Goal: Transaction & Acquisition: Obtain resource

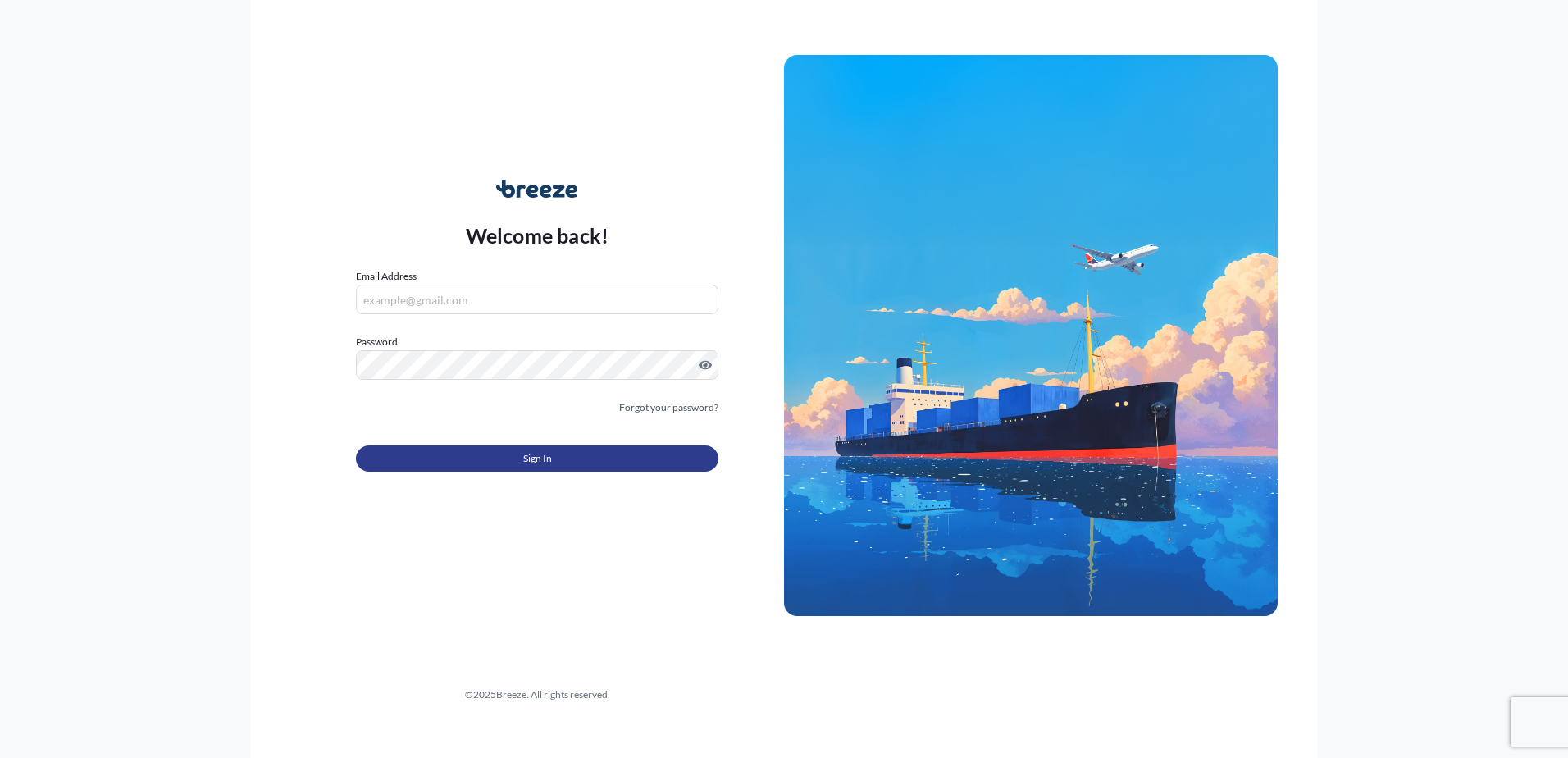
type input "[EMAIL_ADDRESS][PERSON_NAME][DOMAIN_NAME]"
click at [494, 463] on button "Sign In" at bounding box center [537, 459] width 362 height 26
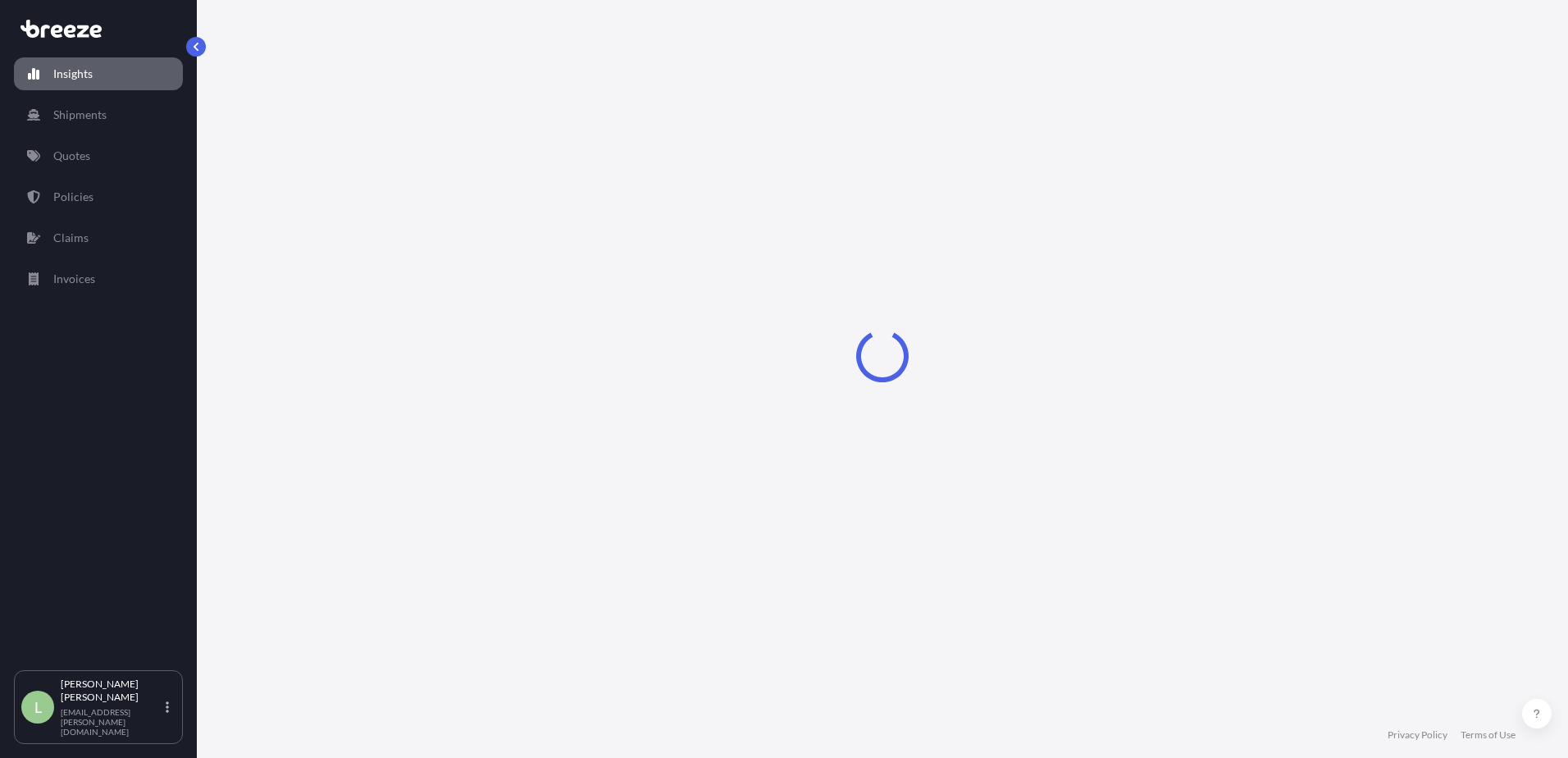
select select "2025"
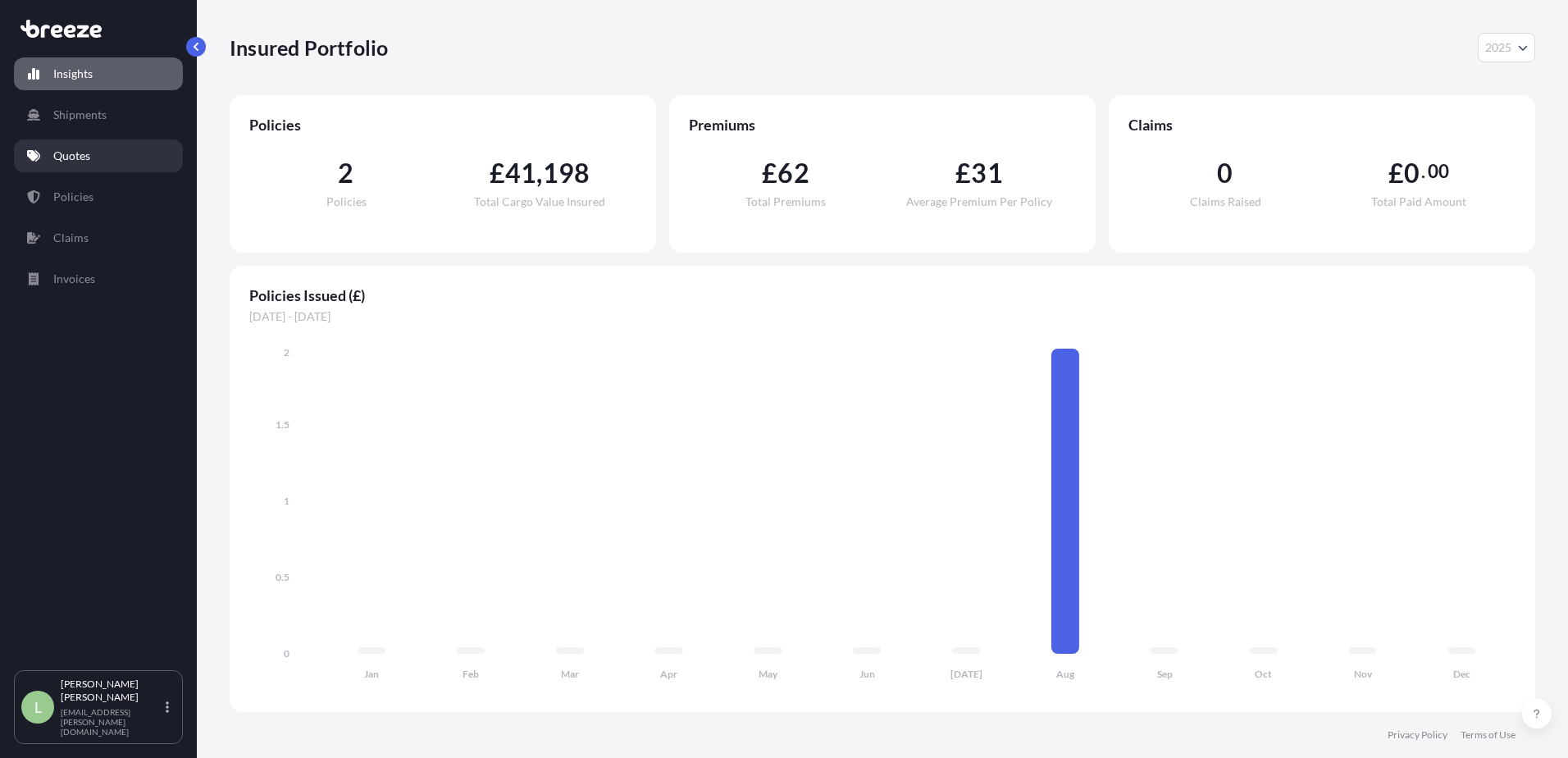
click at [58, 152] on p "Quotes" at bounding box center [71, 155] width 37 height 16
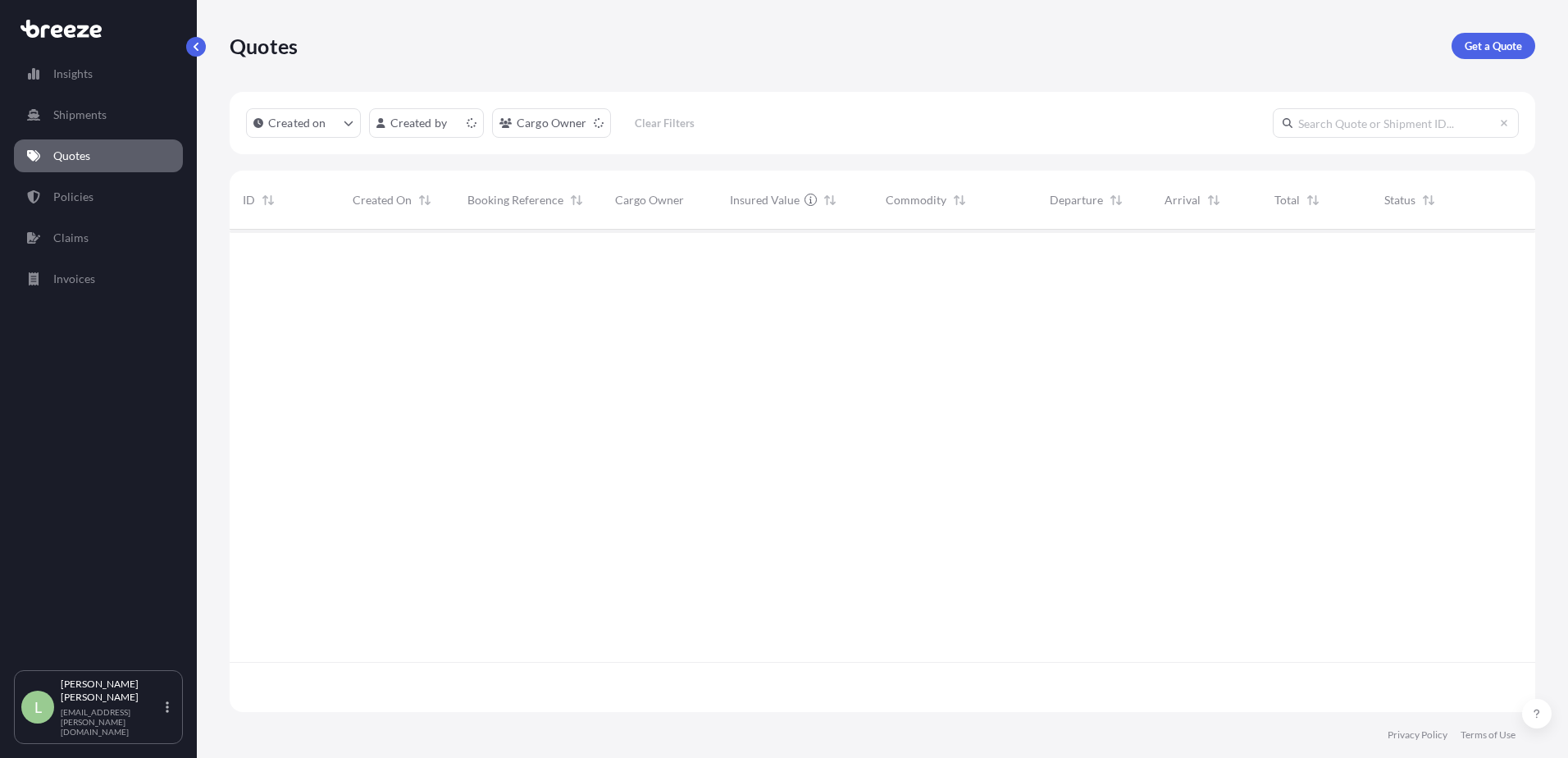
scroll to position [479, 1293]
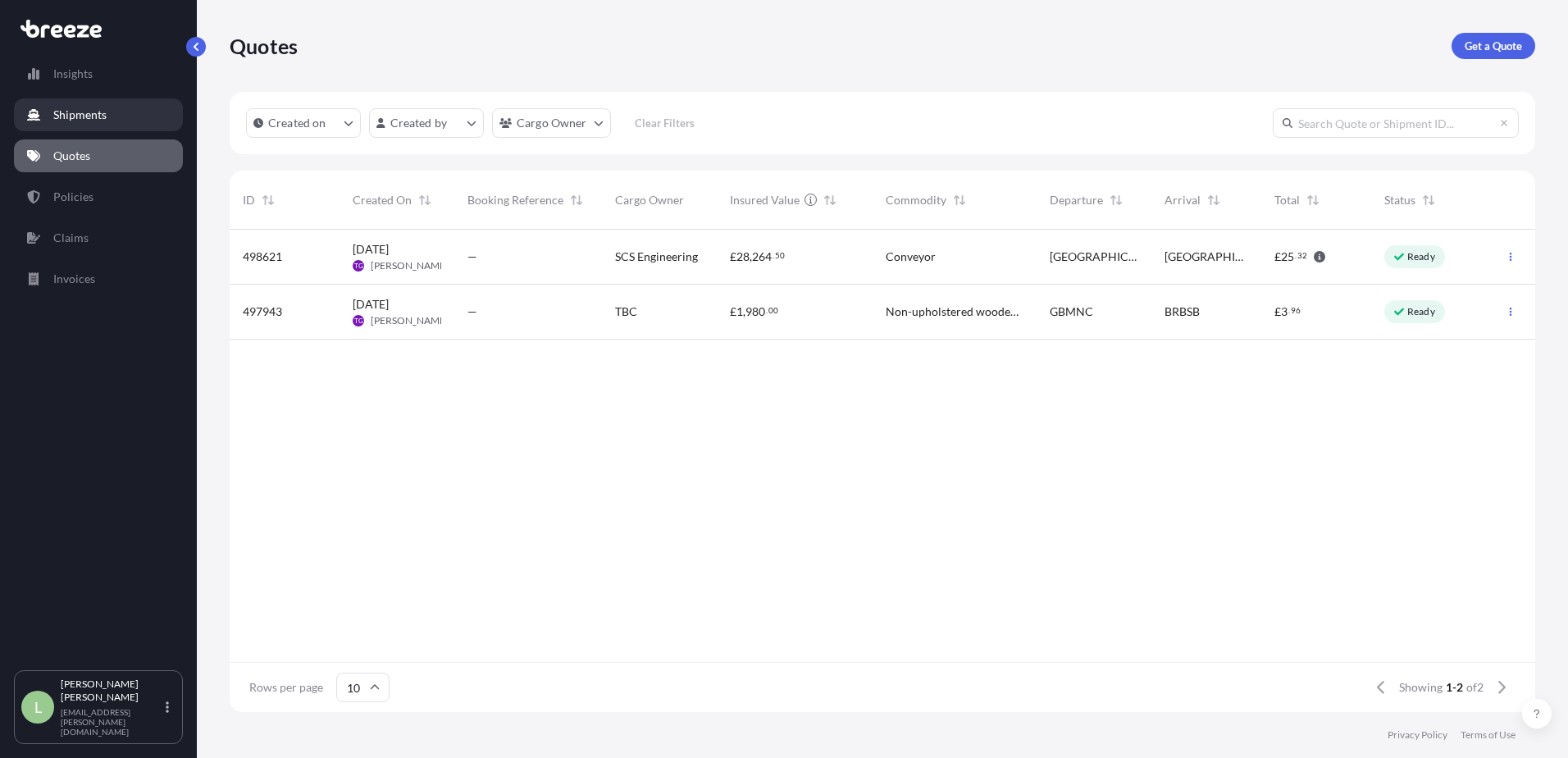
click at [72, 126] on link "Shipments" at bounding box center [98, 114] width 169 height 33
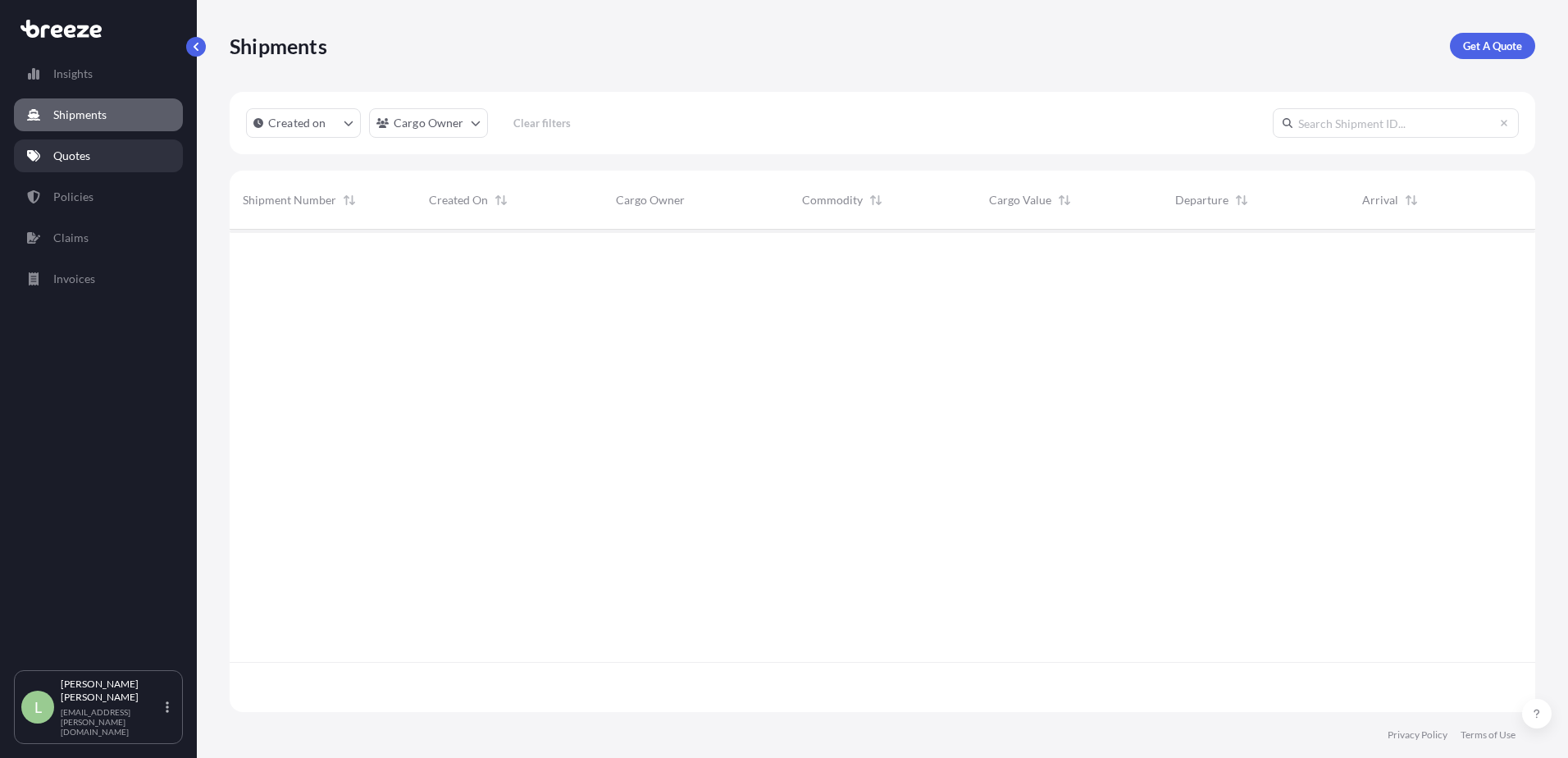
scroll to position [529, 1293]
click at [72, 156] on p "Quotes" at bounding box center [71, 155] width 37 height 16
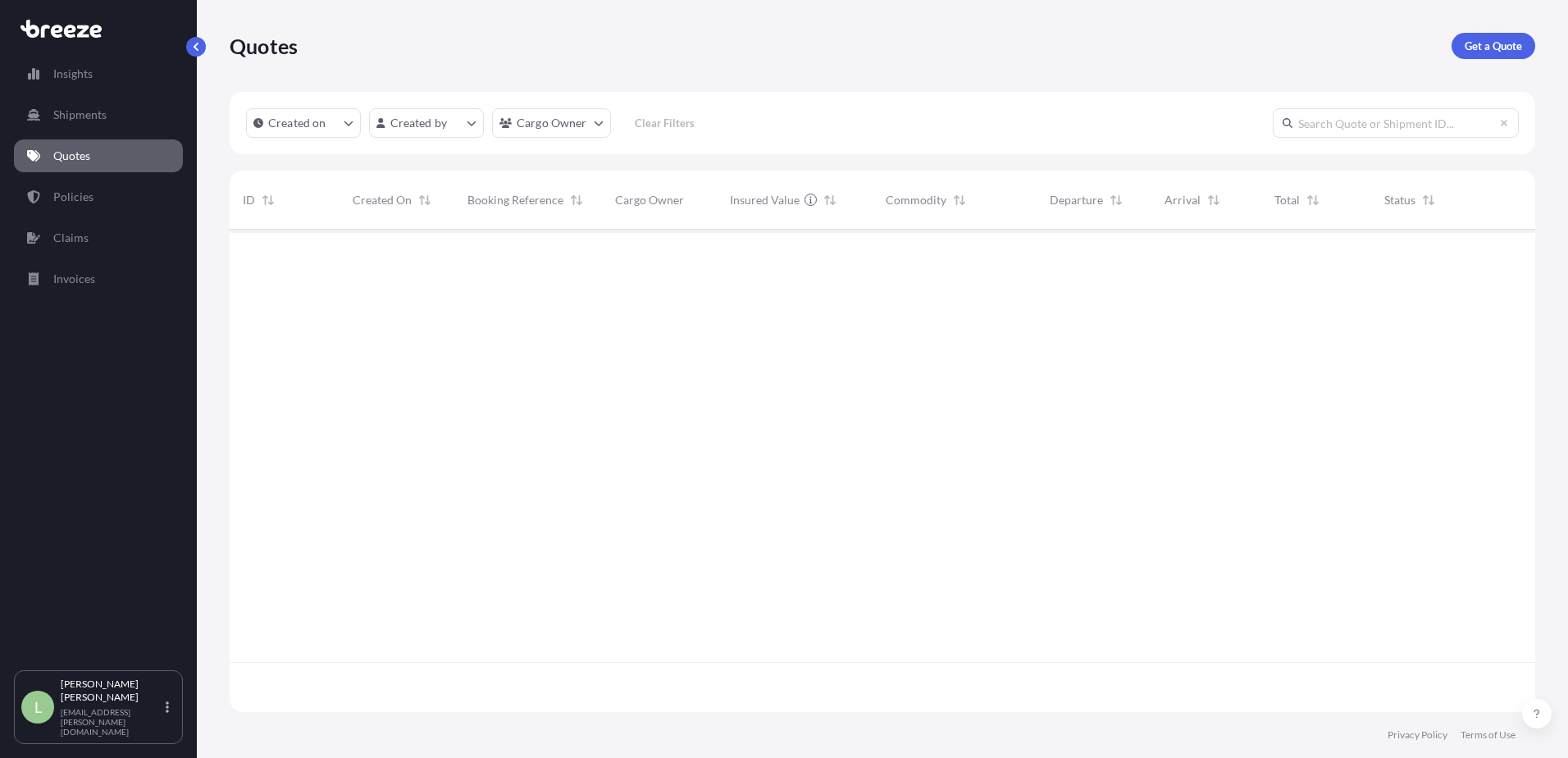
scroll to position [479, 1293]
click at [1509, 46] on p "Get a Quote" at bounding box center [1492, 45] width 58 height 16
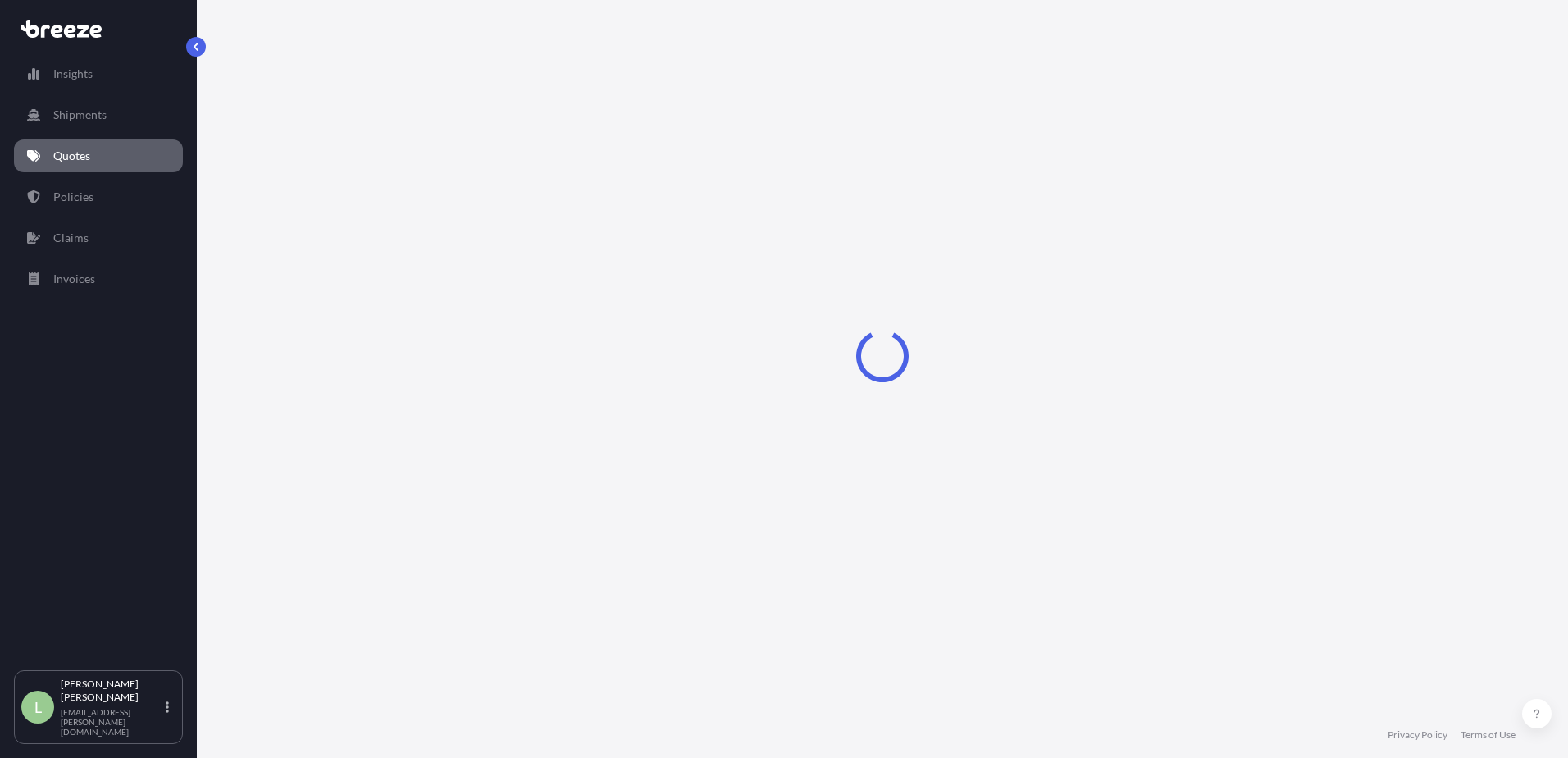
select select "Road"
select select "Sea"
select select "1"
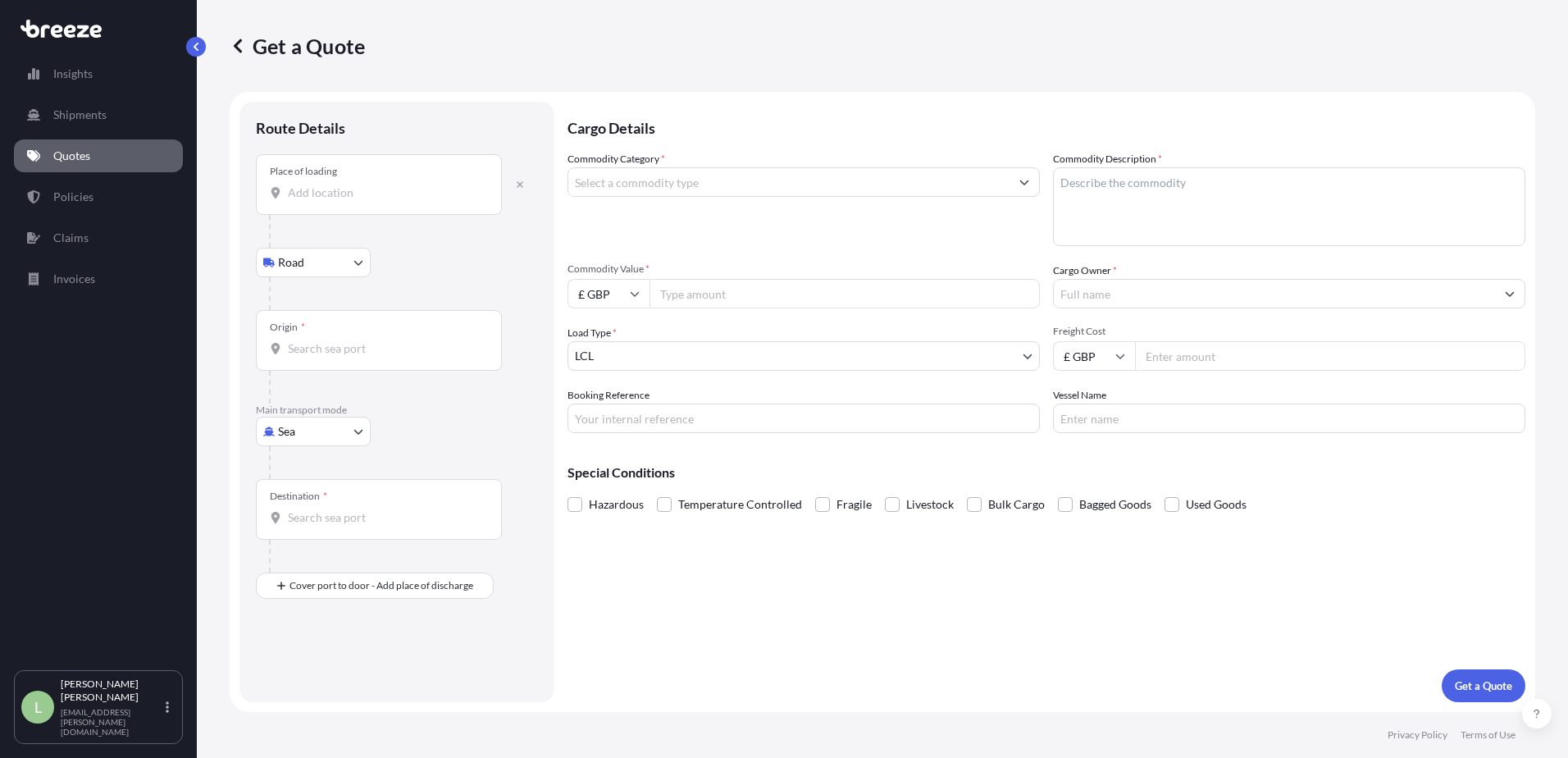
click at [327, 427] on body "Insights Shipments Quotes Policies Claims Invoices L [PERSON_NAME] [PERSON_NAME…" at bounding box center [784, 379] width 1568 height 758
click at [320, 523] on div "Road" at bounding box center [313, 532] width 102 height 29
select select "Road"
click at [361, 171] on div "Origin *" at bounding box center [379, 191] width 246 height 60
click at [361, 191] on input "Origin *" at bounding box center [384, 198] width 194 height 16
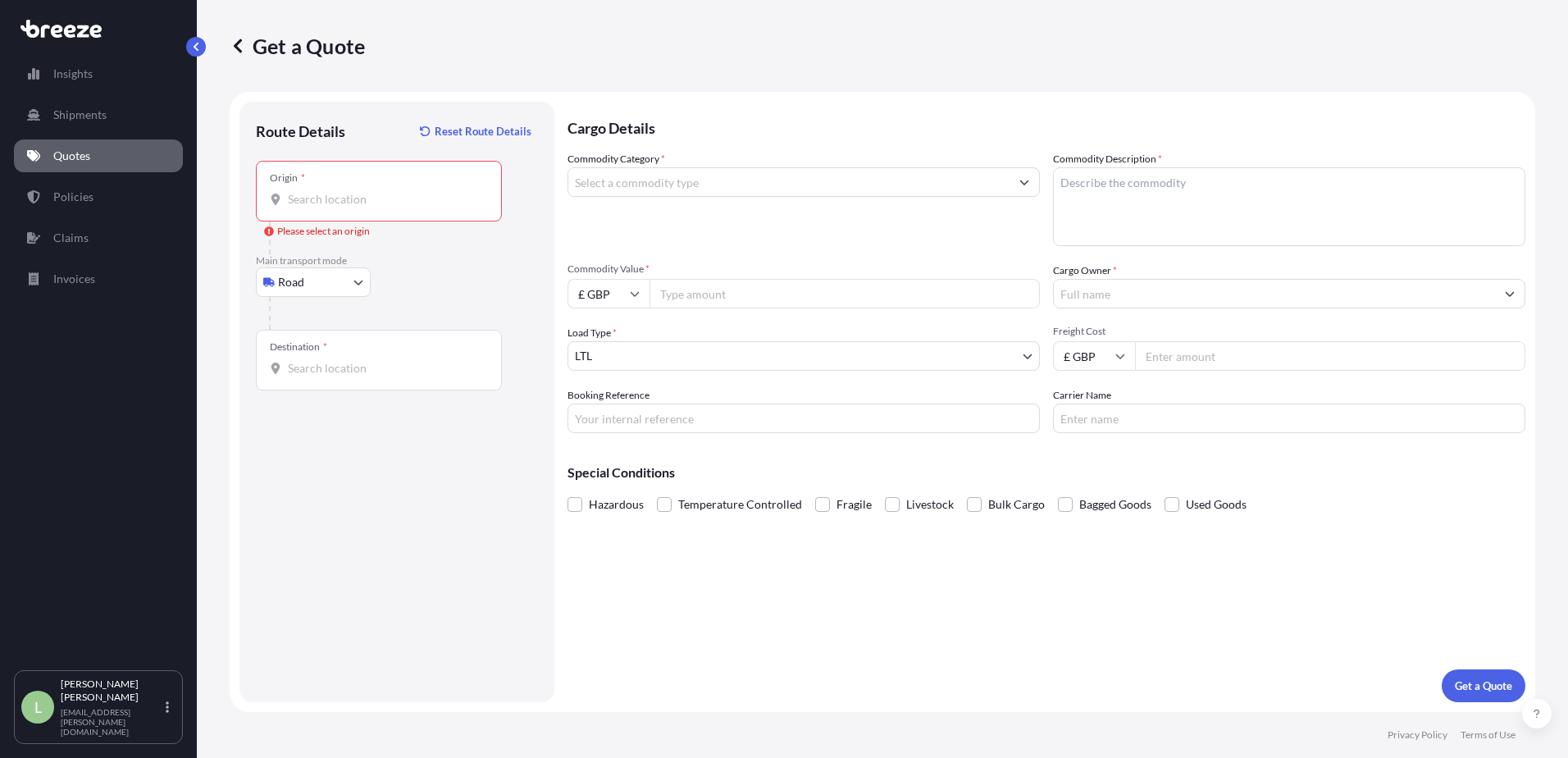
click at [364, 190] on div "Origin *" at bounding box center [379, 191] width 246 height 60
click at [364, 191] on input "Origin * Please select an origin" at bounding box center [384, 198] width 194 height 16
paste input "HG5 9JB"
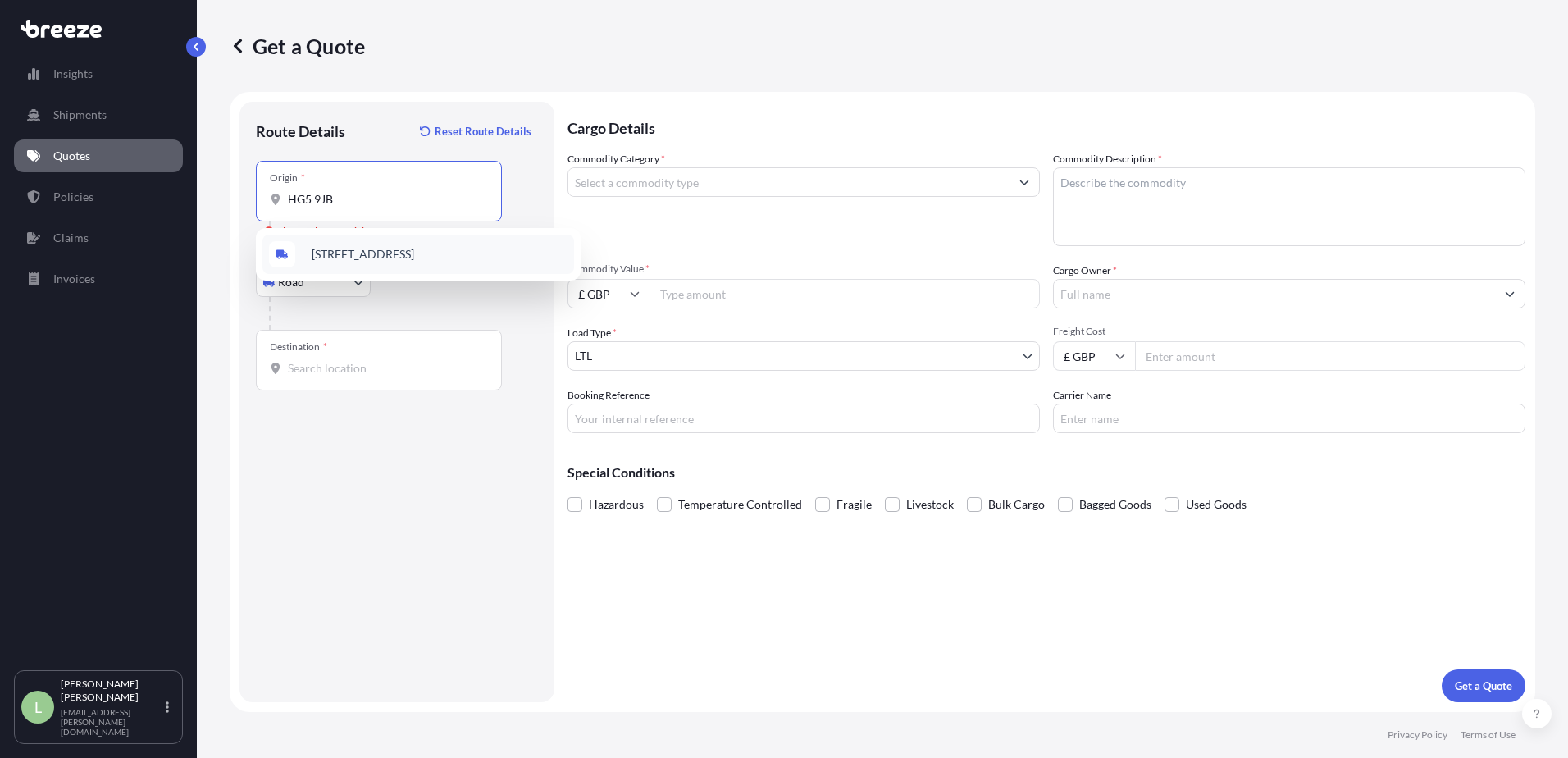
click at [387, 259] on span "[STREET_ADDRESS]" at bounding box center [362, 254] width 103 height 16
type input "[STREET_ADDRESS]"
click at [292, 346] on div "Destination *" at bounding box center [298, 346] width 58 height 13
click at [292, 360] on input "Destination *" at bounding box center [384, 367] width 194 height 16
paste input "DA1 5FS"
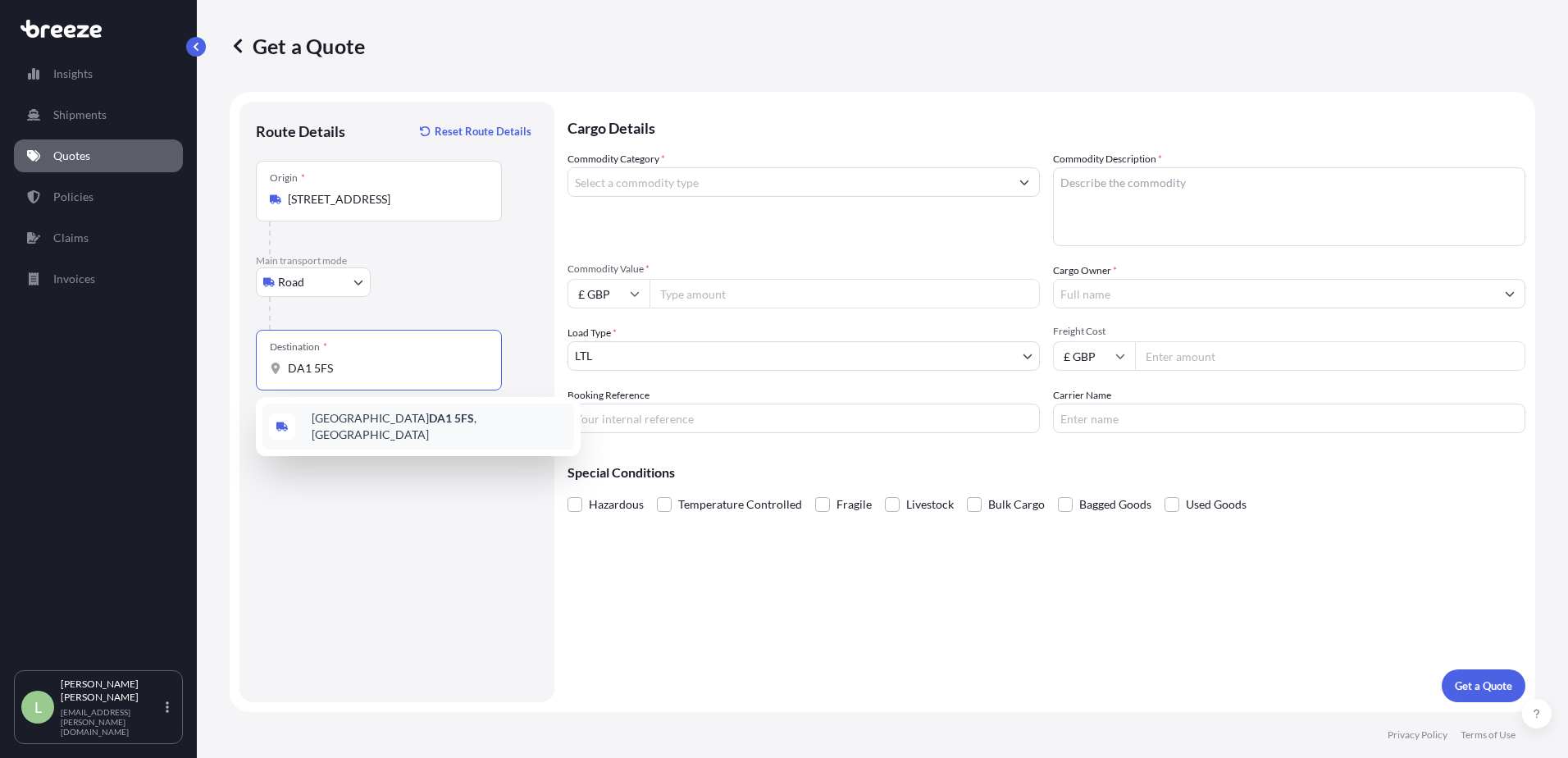
click at [320, 428] on span "Dartford DA1 5FS , [GEOGRAPHIC_DATA]" at bounding box center [439, 426] width 256 height 33
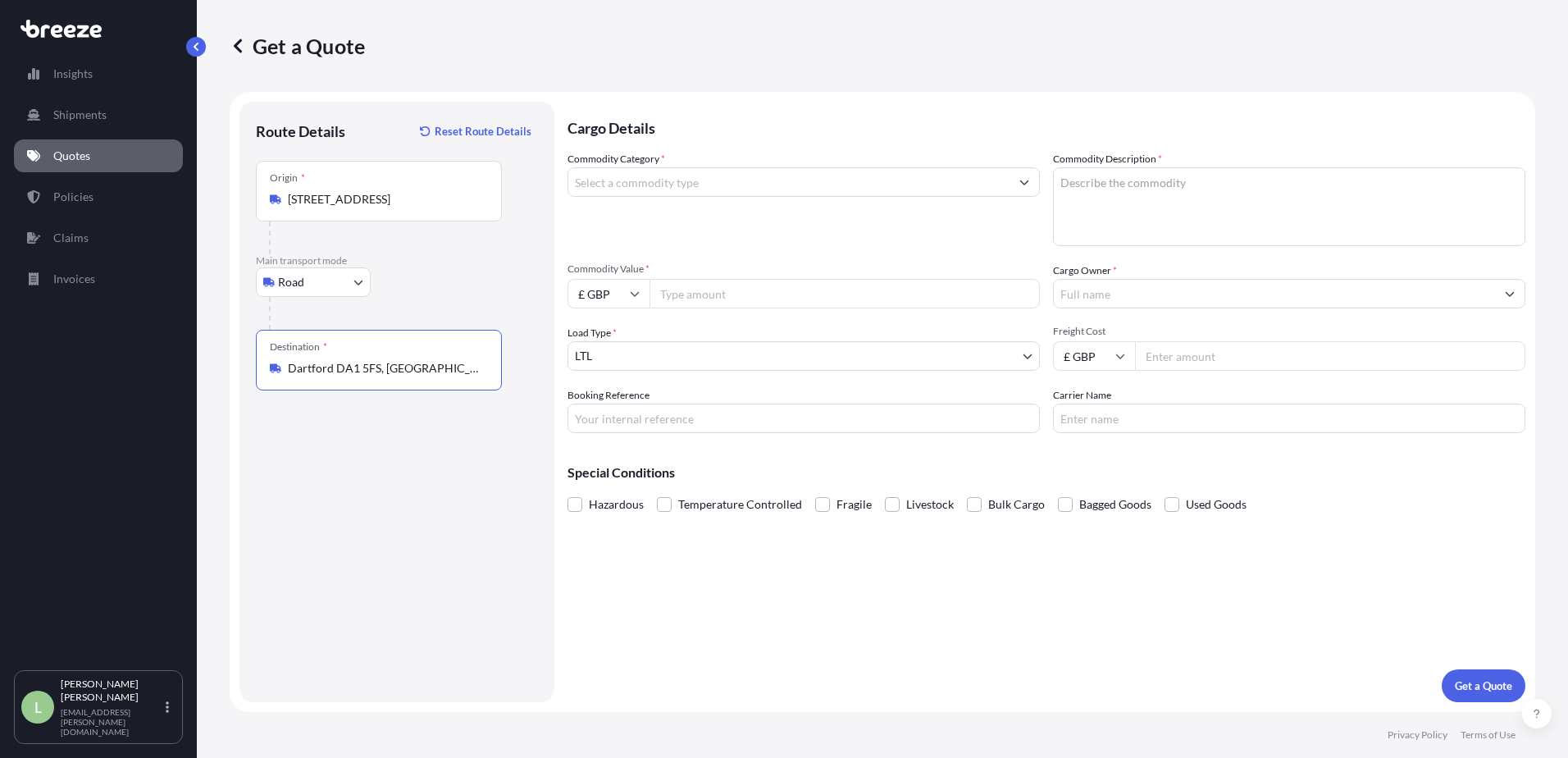
type input "Dartford DA1 5FS, [GEOGRAPHIC_DATA]"
click at [667, 182] on input "Commodity Category *" at bounding box center [788, 181] width 441 height 29
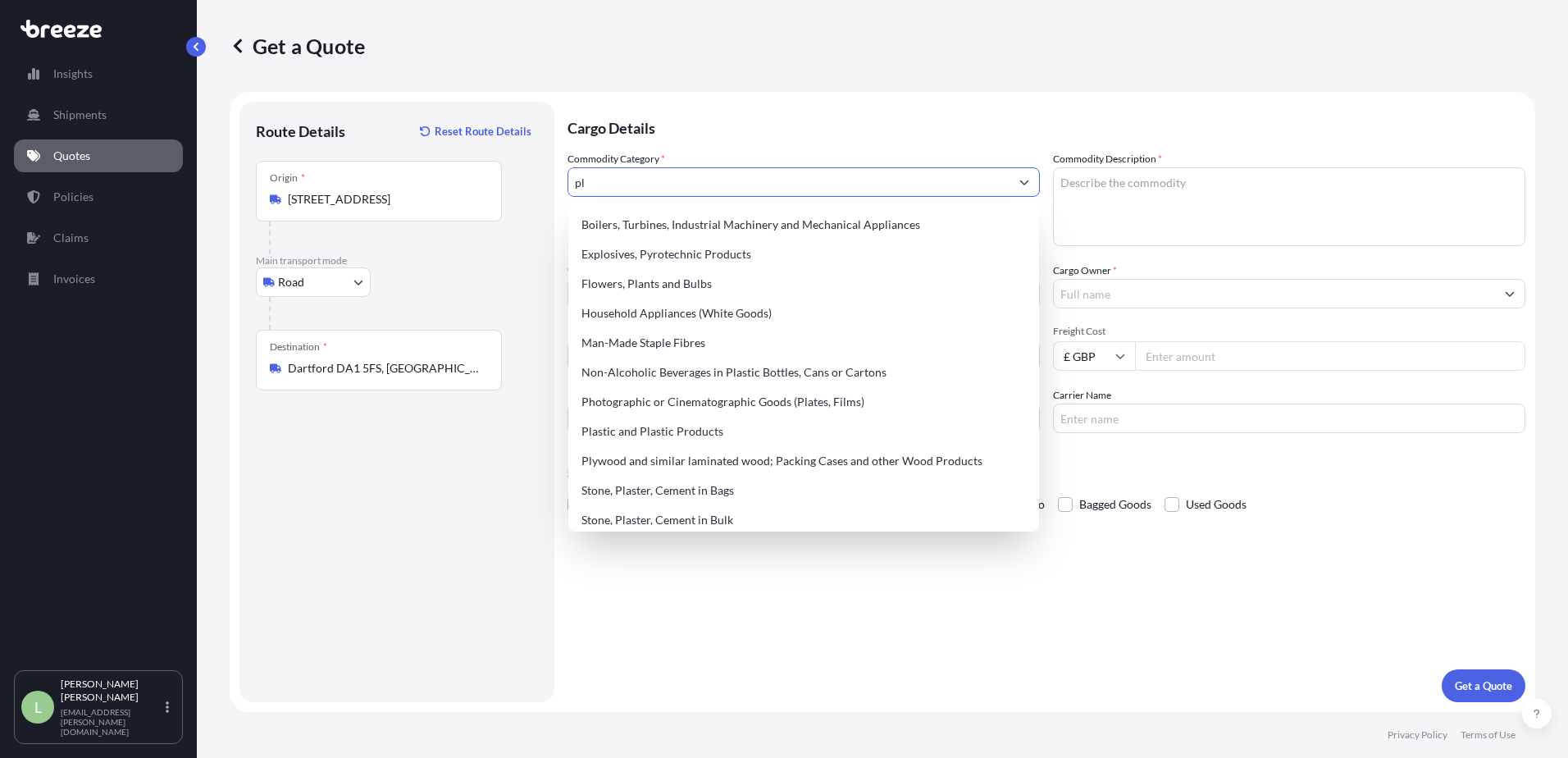
type input "p"
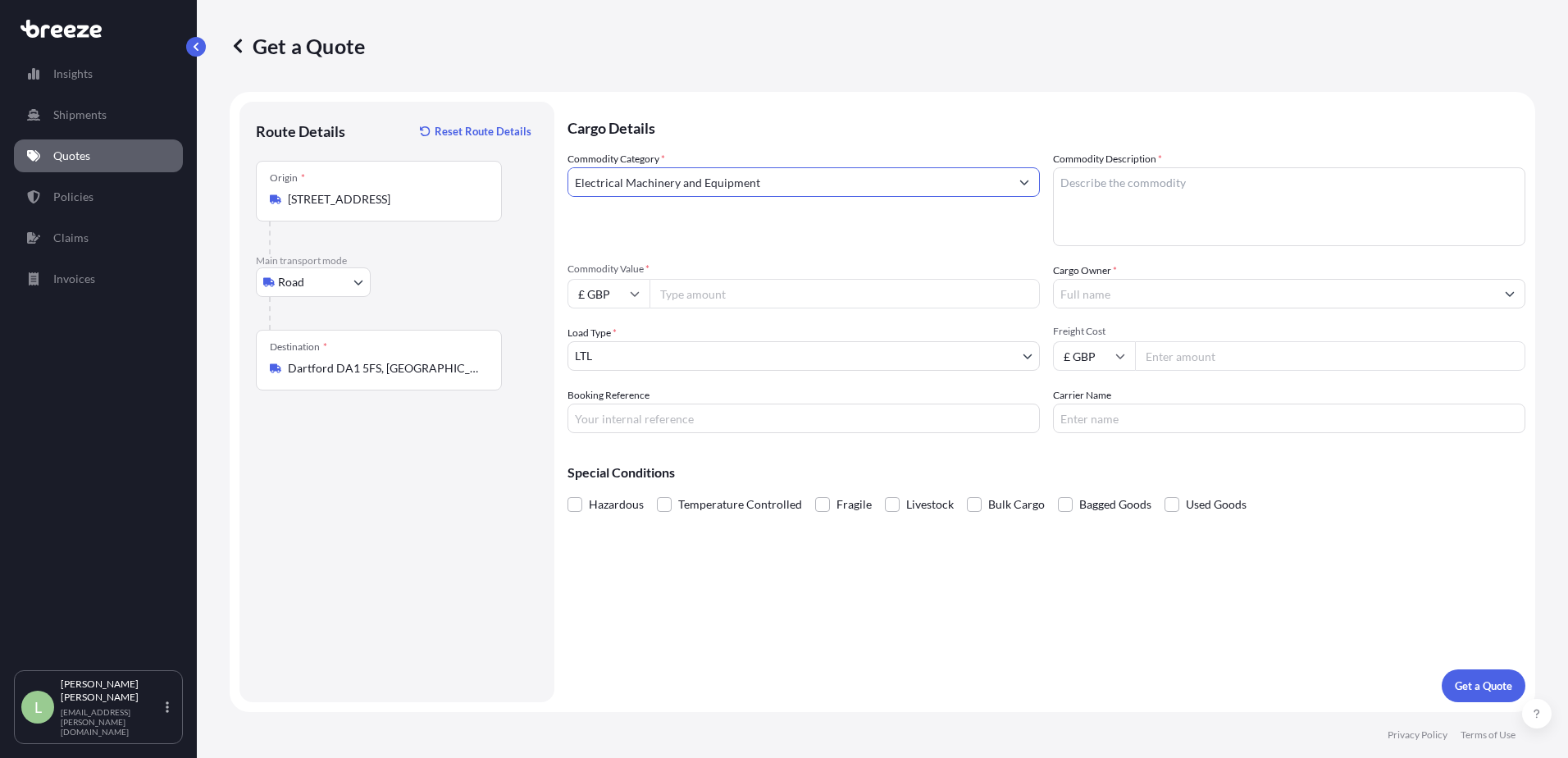
type input "Electrical Machinery and Equipment"
click at [1200, 194] on textarea "Commodity Description *" at bounding box center [1289, 206] width 472 height 78
click at [1214, 192] on textarea "Commodity Description *" at bounding box center [1289, 206] width 472 height 78
type textarea "Sensory Equipment"
click at [645, 296] on input "£ GBP" at bounding box center [608, 293] width 82 height 29
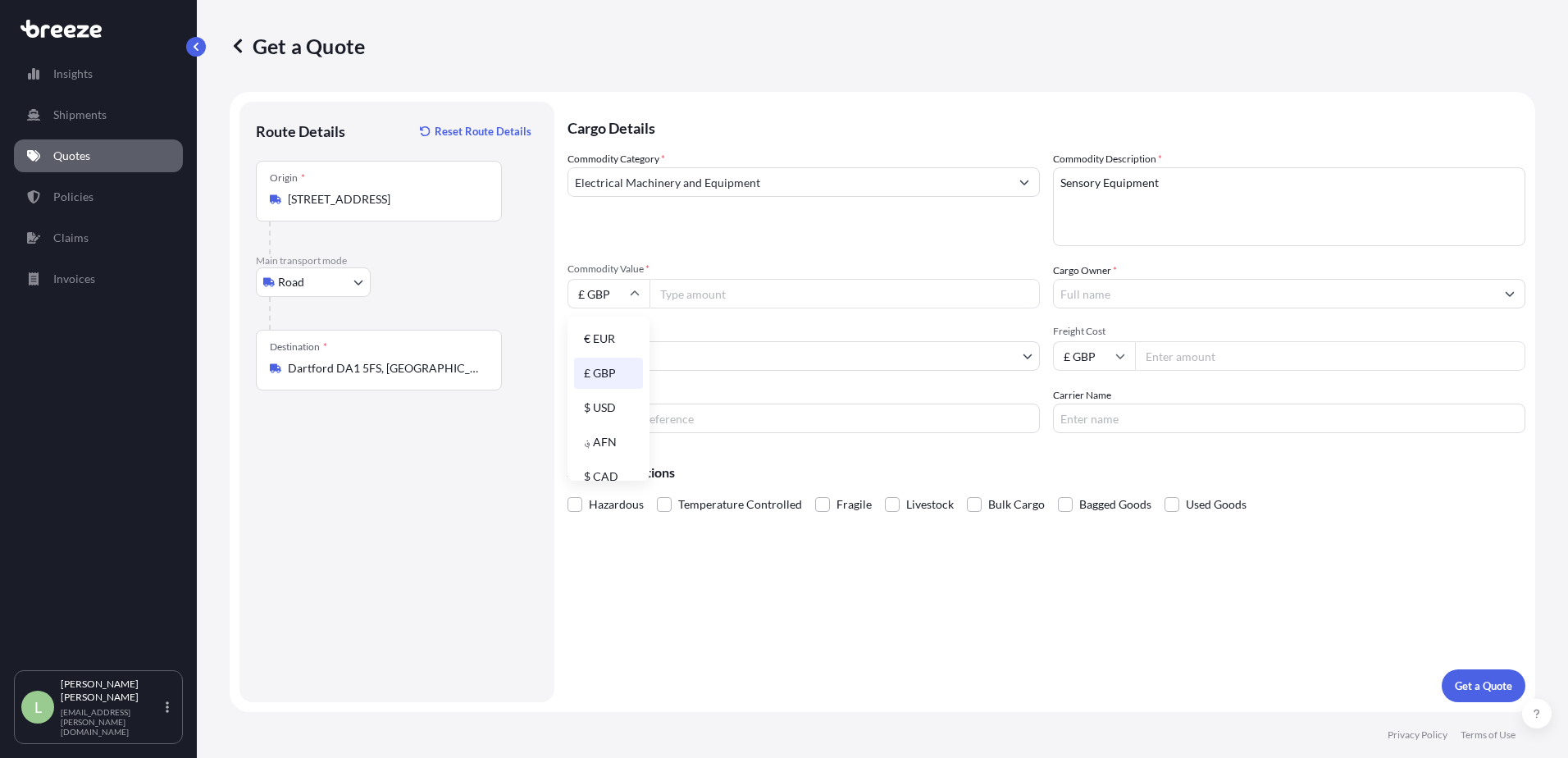
click at [645, 296] on input "£ GBP" at bounding box center [608, 293] width 82 height 29
click at [681, 294] on input "Commodity Value *" at bounding box center [844, 293] width 390 height 29
type input "16000"
click at [1122, 302] on input "Cargo Owner *" at bounding box center [1273, 293] width 441 height 29
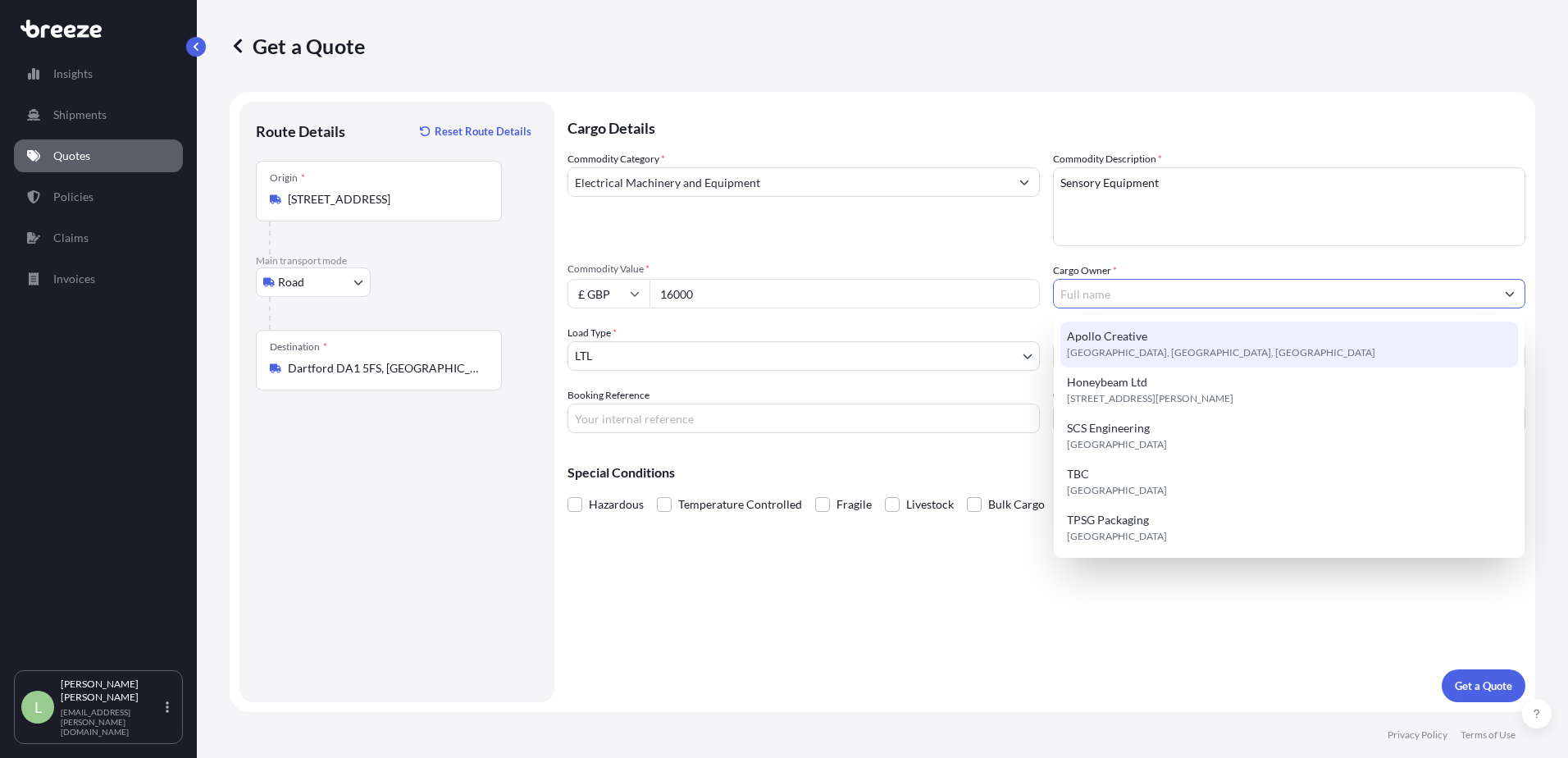
click at [1122, 328] on span "Apollo Creative" at bounding box center [1106, 335] width 80 height 16
type input "Apollo Creative"
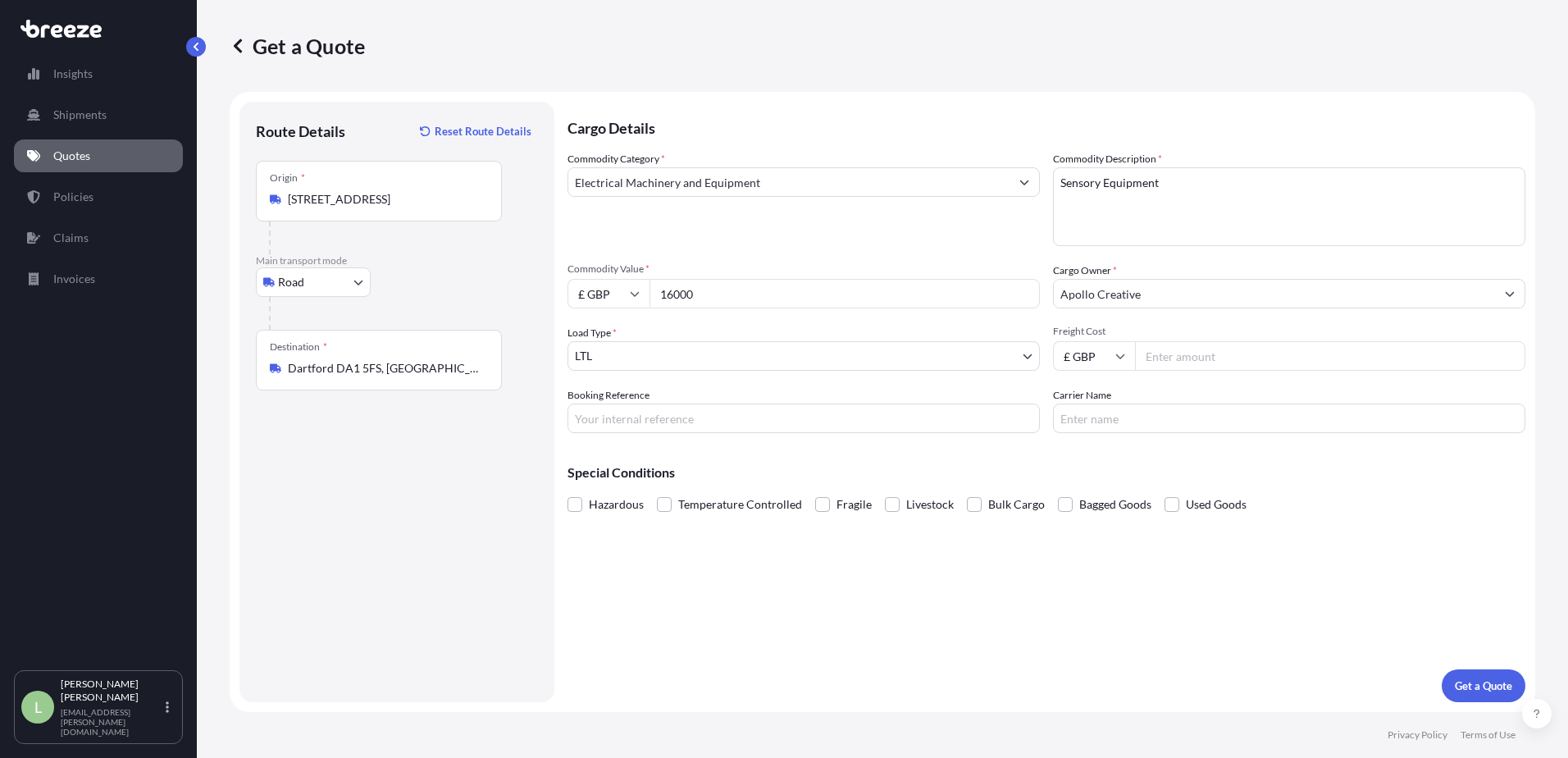
click at [1211, 351] on input "Freight Cost" at bounding box center [1329, 355] width 390 height 29
click at [946, 366] on body "5 options available. Insights Shipments Quotes Policies Claims Invoices L [PERS…" at bounding box center [784, 379] width 1568 height 758
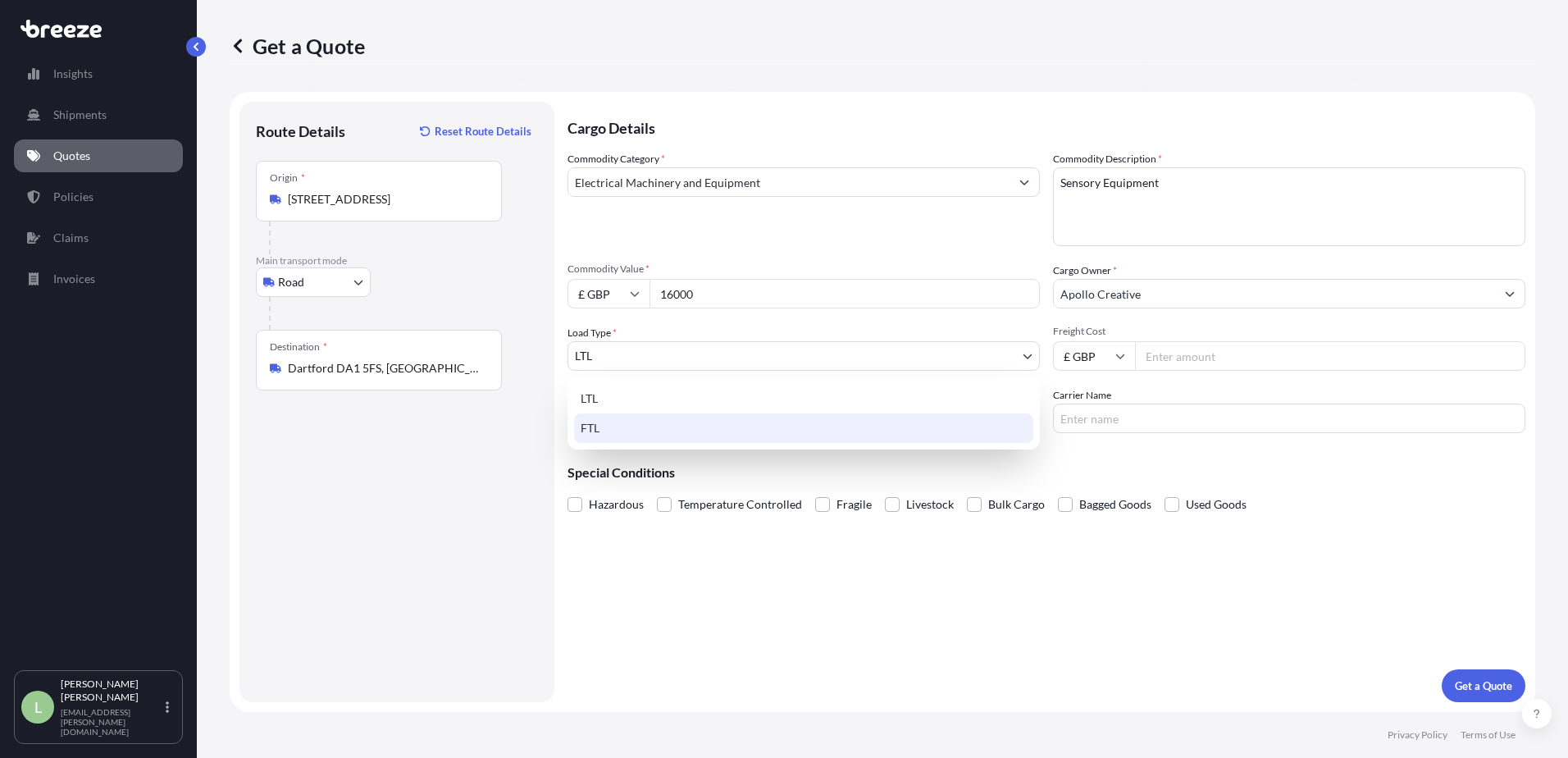
click at [658, 427] on div "FTL" at bounding box center [803, 428] width 459 height 29
select select "2"
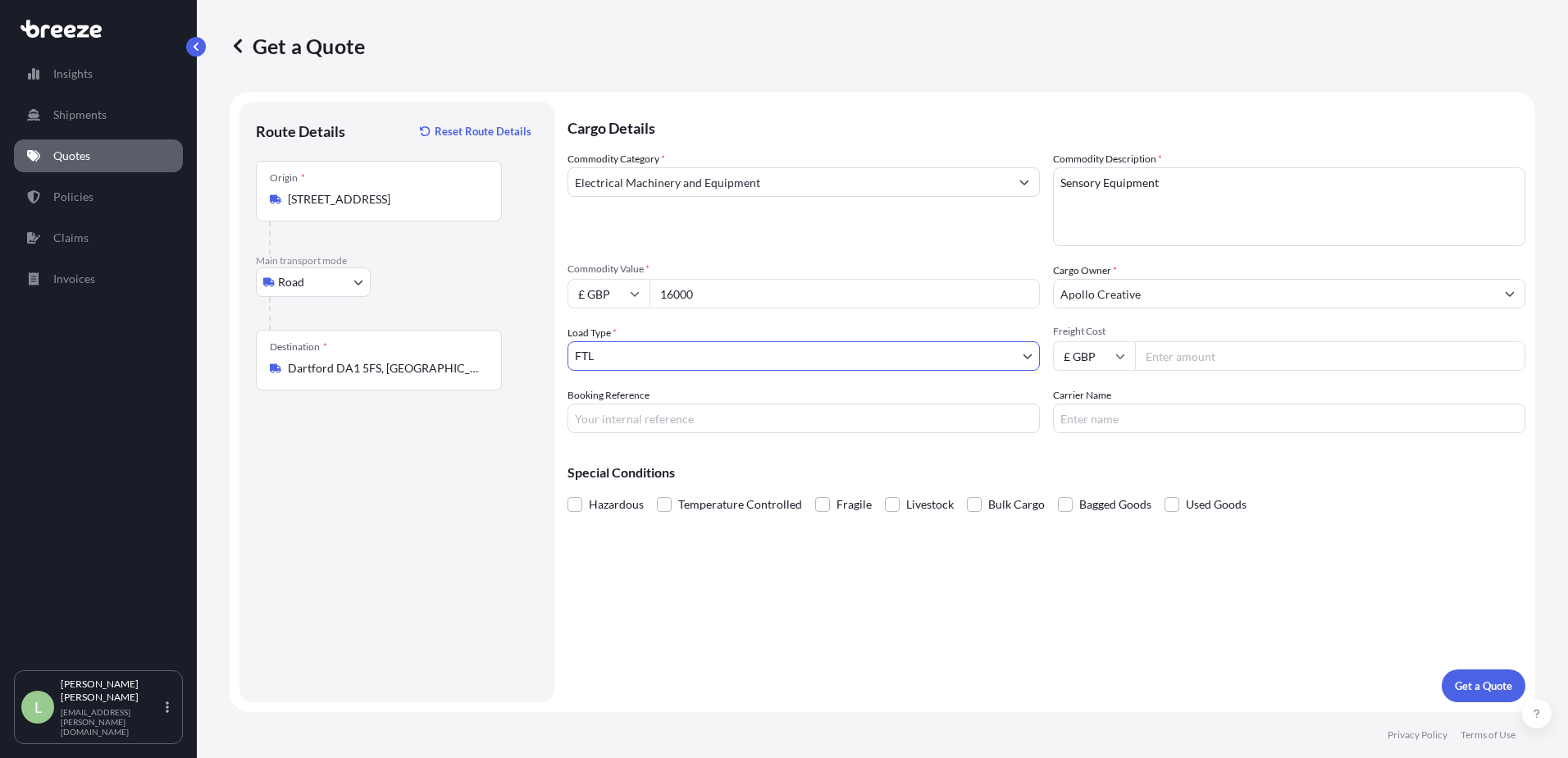
click at [1220, 354] on input "Freight Cost" at bounding box center [1329, 355] width 390 height 29
type input "500"
click at [747, 427] on input "Booking Reference" at bounding box center [803, 417] width 472 height 29
click at [649, 414] on input "Booking Reference" at bounding box center [803, 417] width 472 height 29
type input "C"
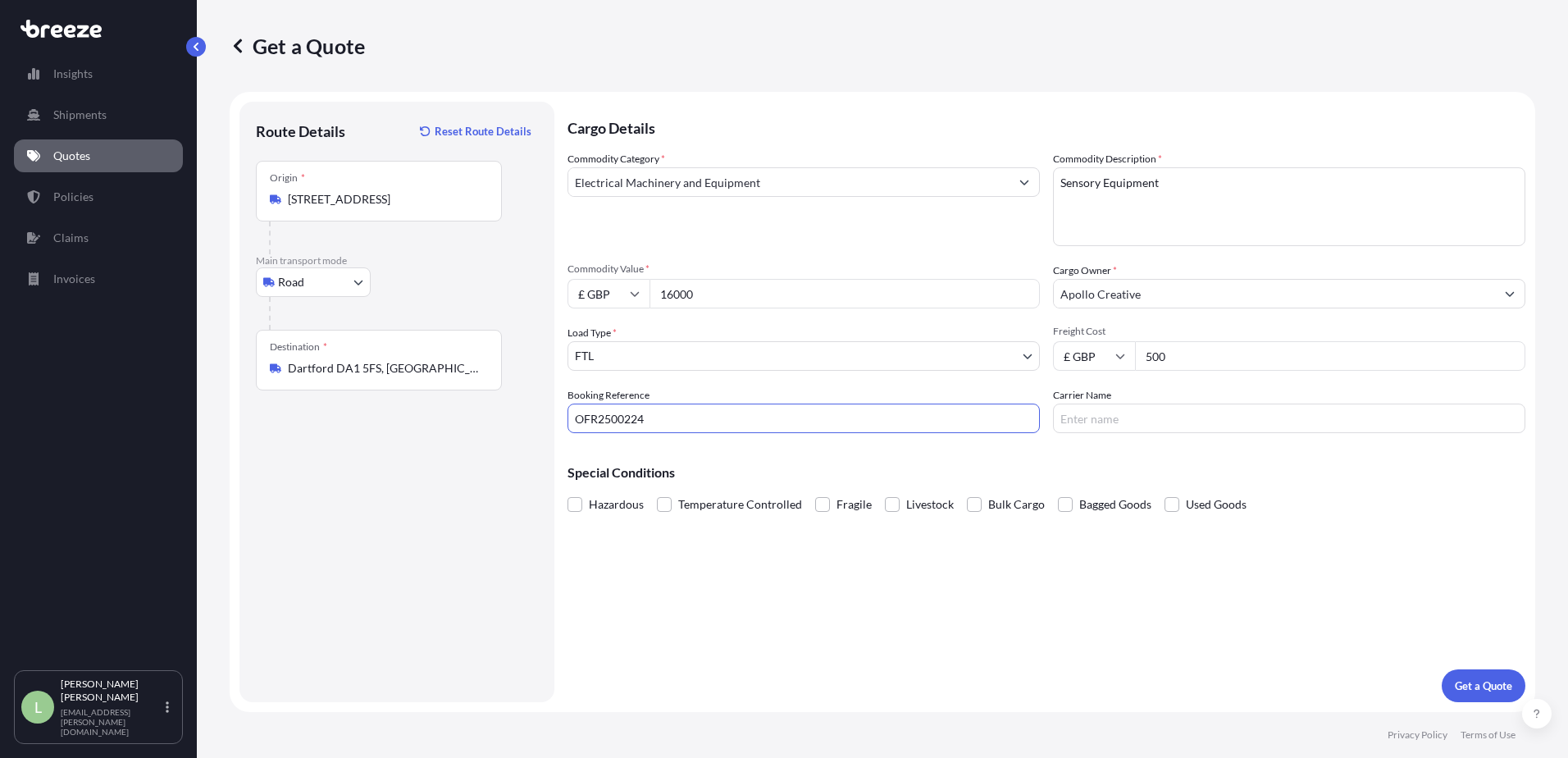
type input "OFR2500224"
click at [1107, 434] on div "Cargo Details Commodity Category * Electrical Machinery and Equipment Commodity…" at bounding box center [1046, 402] width 957 height 600
click at [1107, 430] on input "Carrier Name" at bounding box center [1289, 417] width 472 height 29
click at [818, 505] on span at bounding box center [822, 504] width 15 height 15
click at [815, 492] on input "Fragile" at bounding box center [815, 492] width 0 height 0
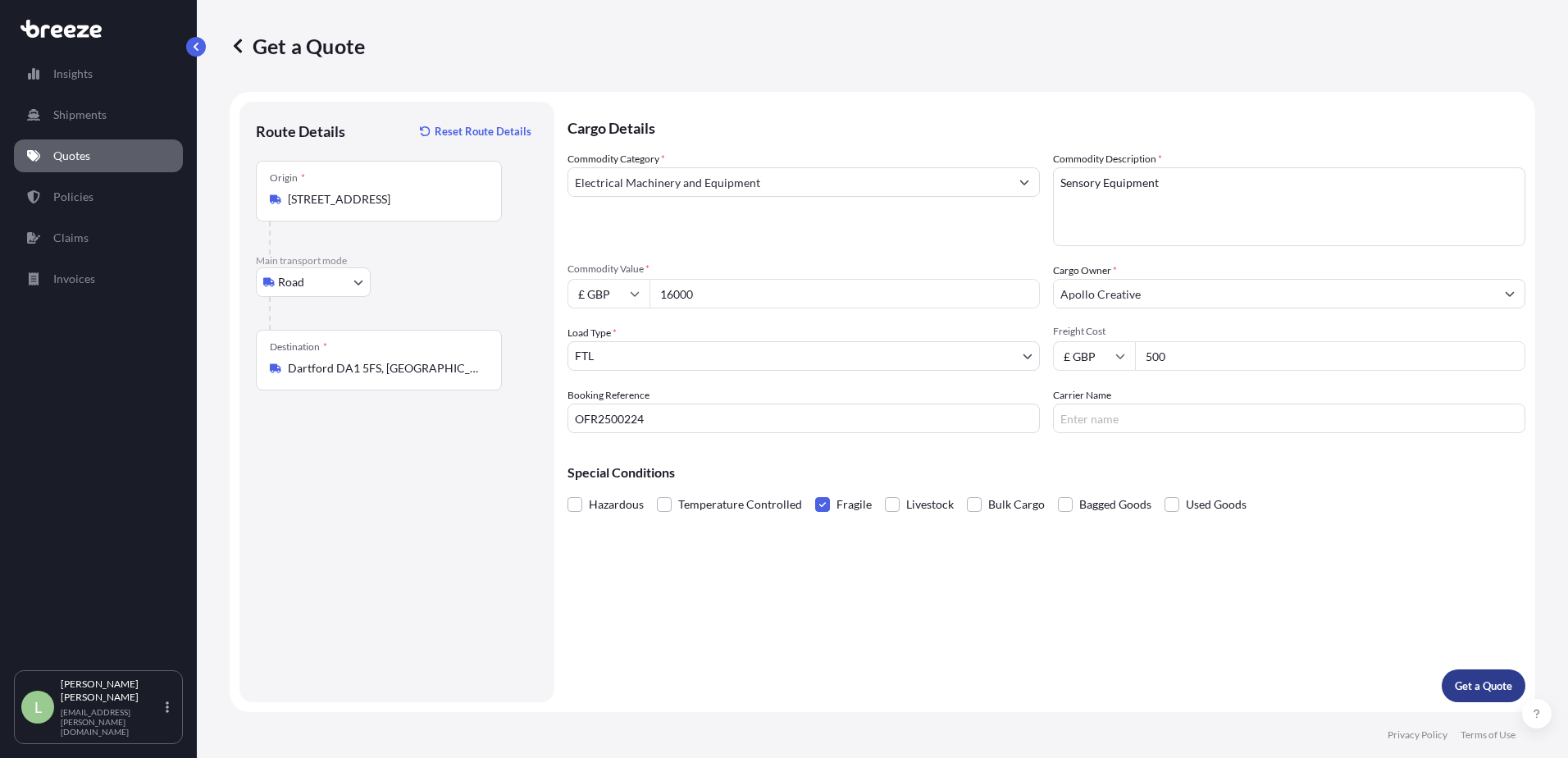
click at [1458, 696] on button "Get a Quote" at bounding box center [1483, 685] width 84 height 33
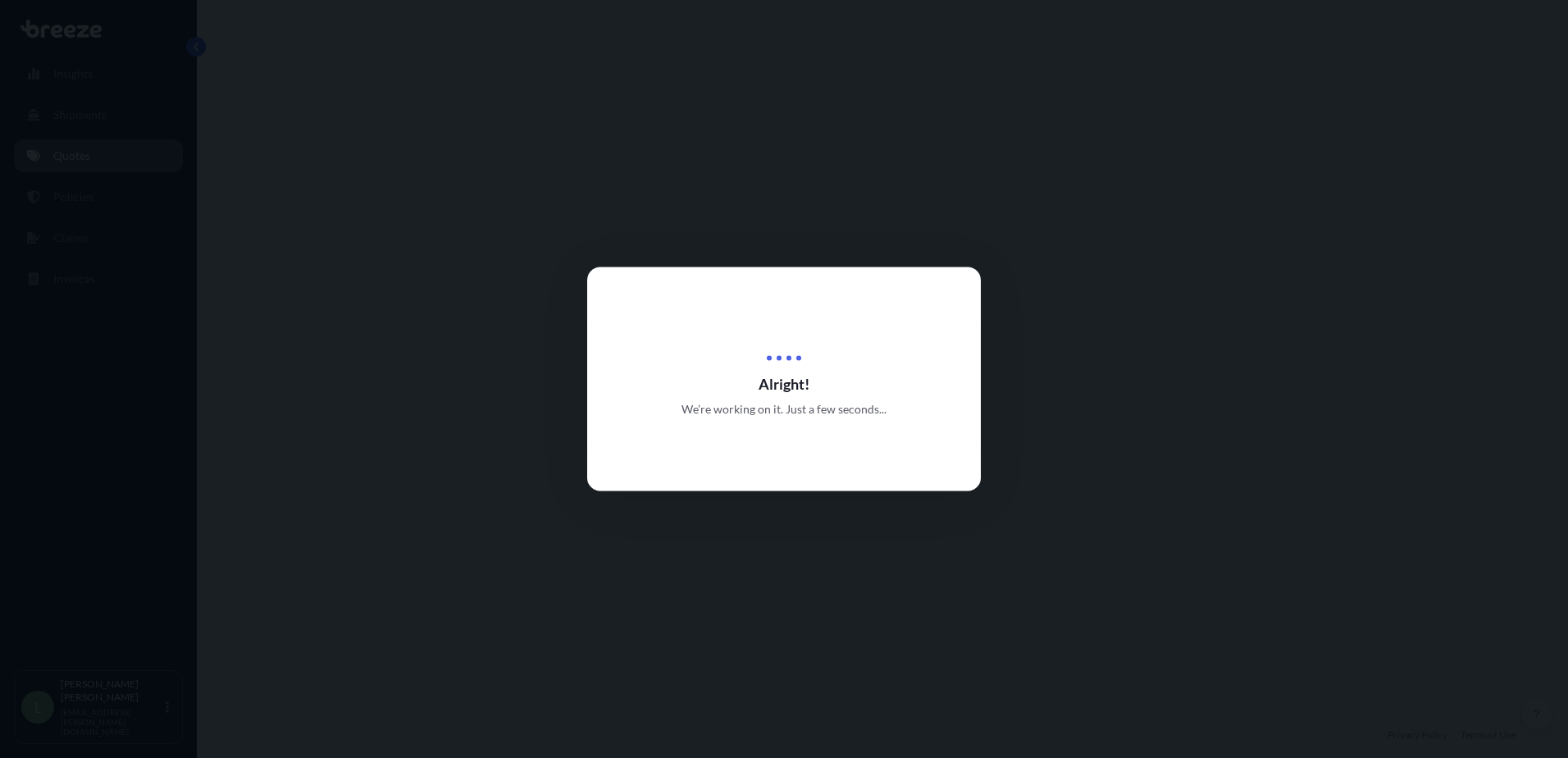
select select "Road"
select select "2"
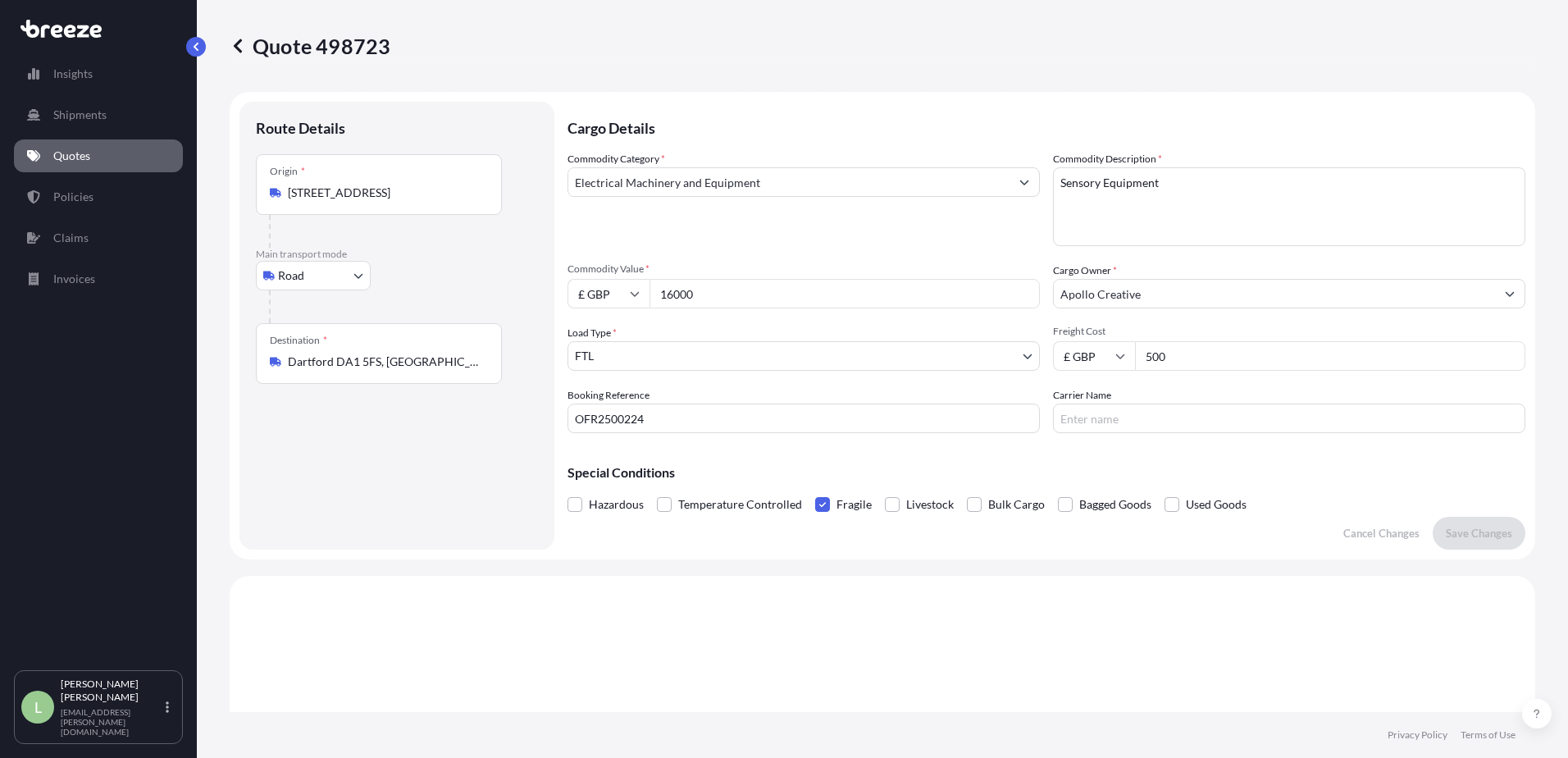
click at [827, 500] on label "Fragile" at bounding box center [843, 504] width 57 height 25
click at [815, 492] on input "Fragile" at bounding box center [815, 492] width 0 height 0
click at [825, 500] on span at bounding box center [822, 504] width 15 height 15
click at [815, 492] on input "Fragile" at bounding box center [815, 492] width 0 height 0
click at [819, 502] on span at bounding box center [822, 504] width 15 height 15
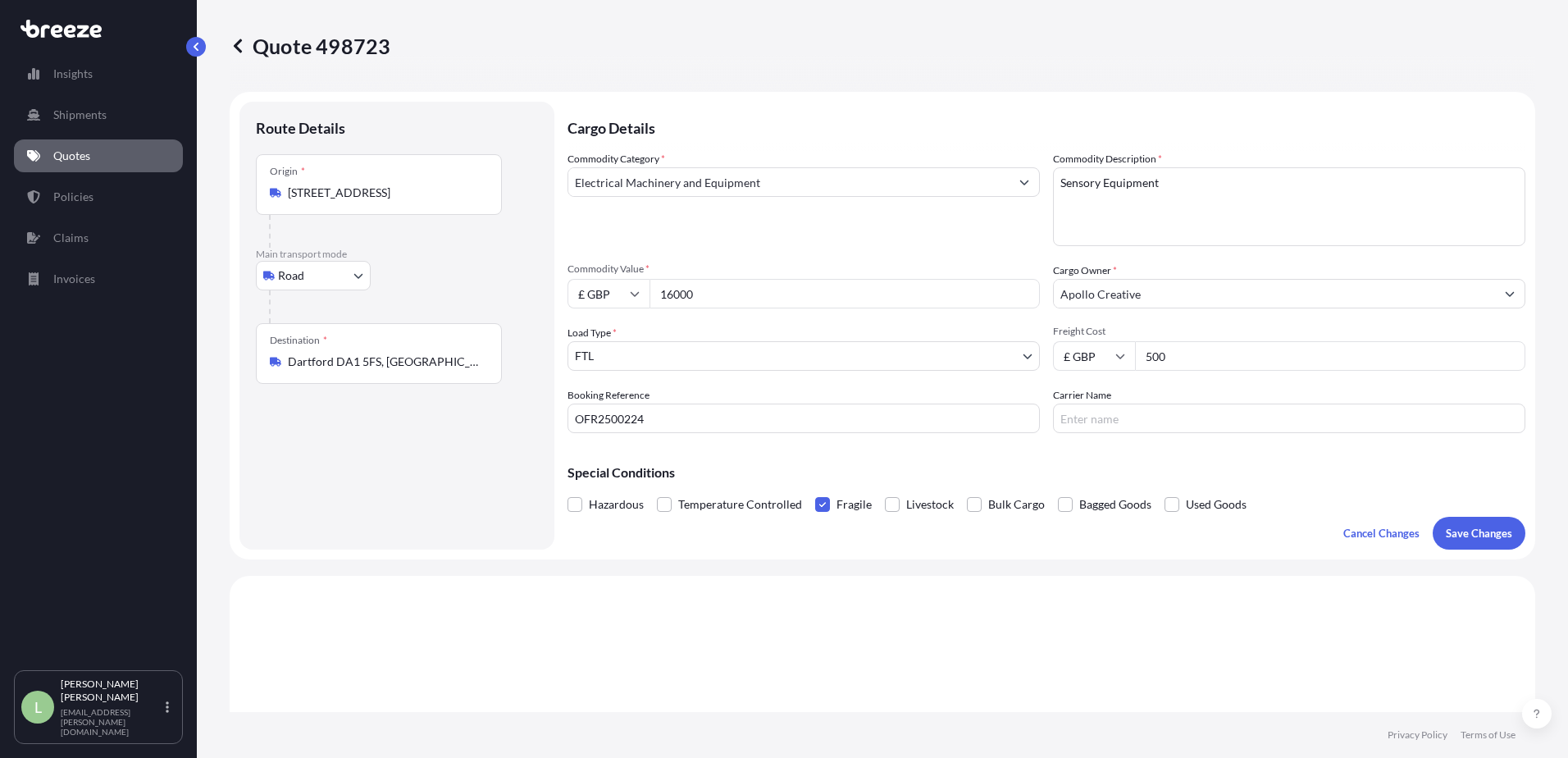
click at [815, 492] on input "Fragile" at bounding box center [815, 492] width 0 height 0
click at [1467, 531] on p "Save Changes" at bounding box center [1478, 532] width 66 height 16
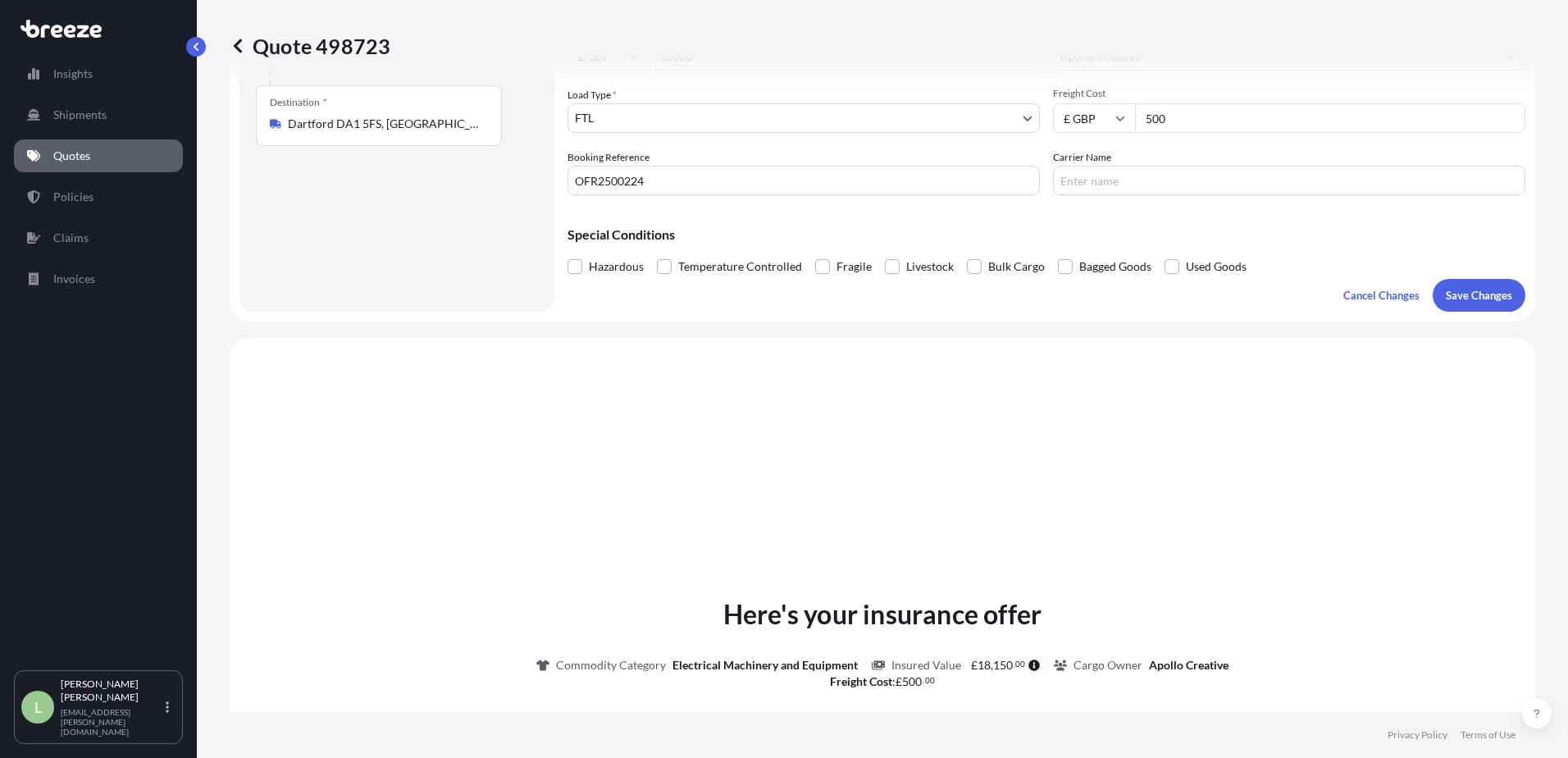
scroll to position [494, 0]
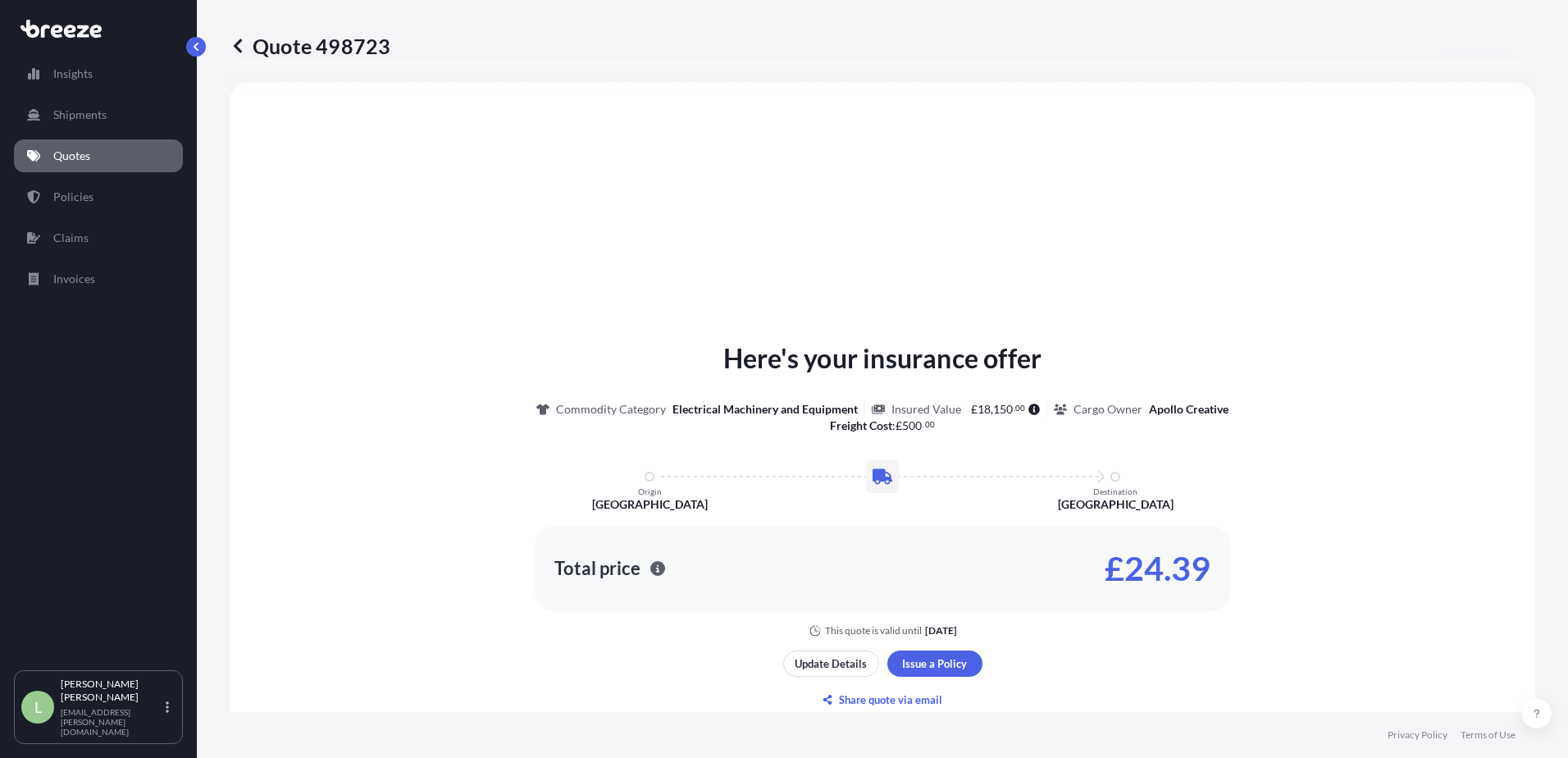
select select "Road"
select select "2"
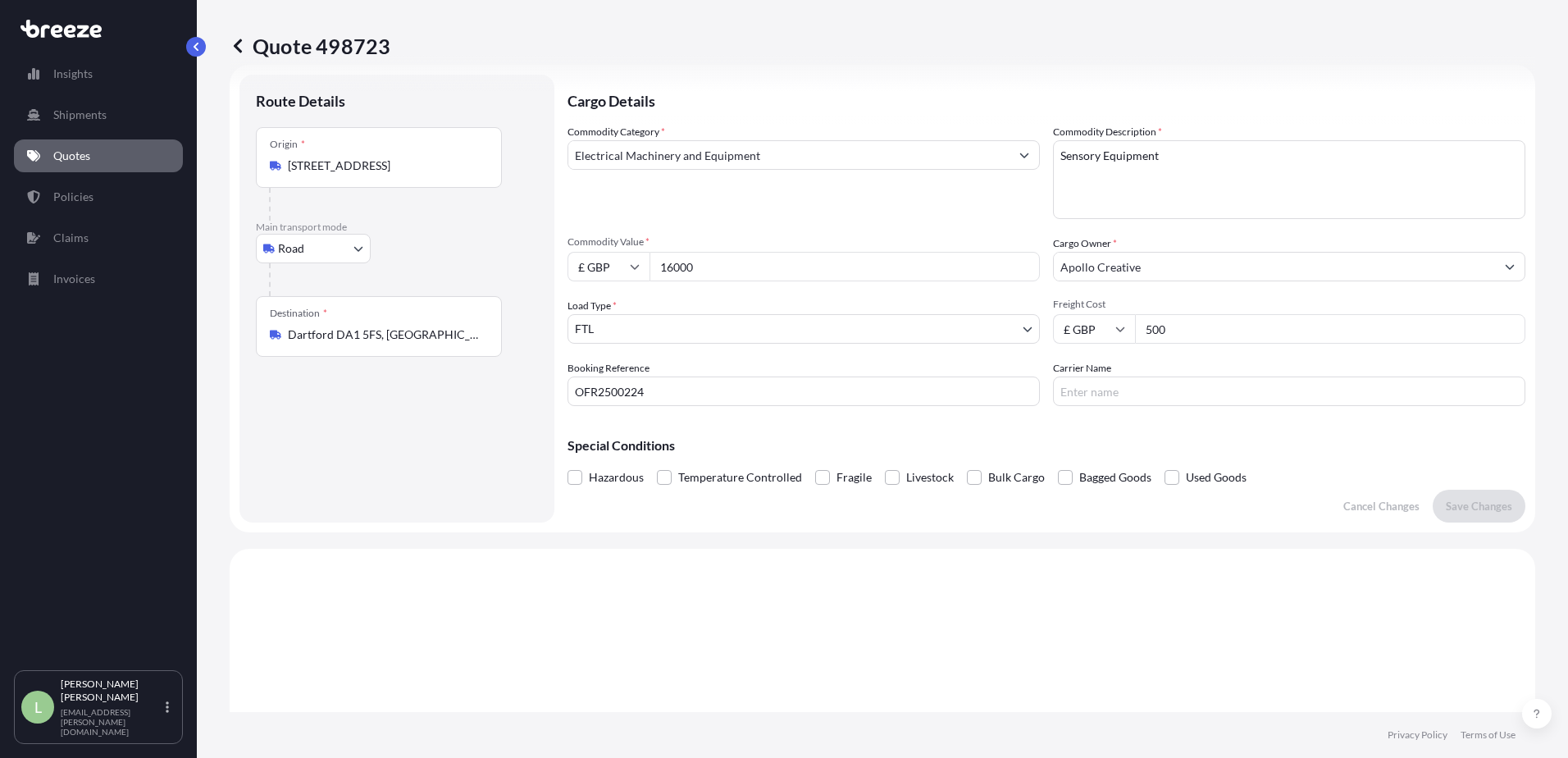
scroll to position [0, 0]
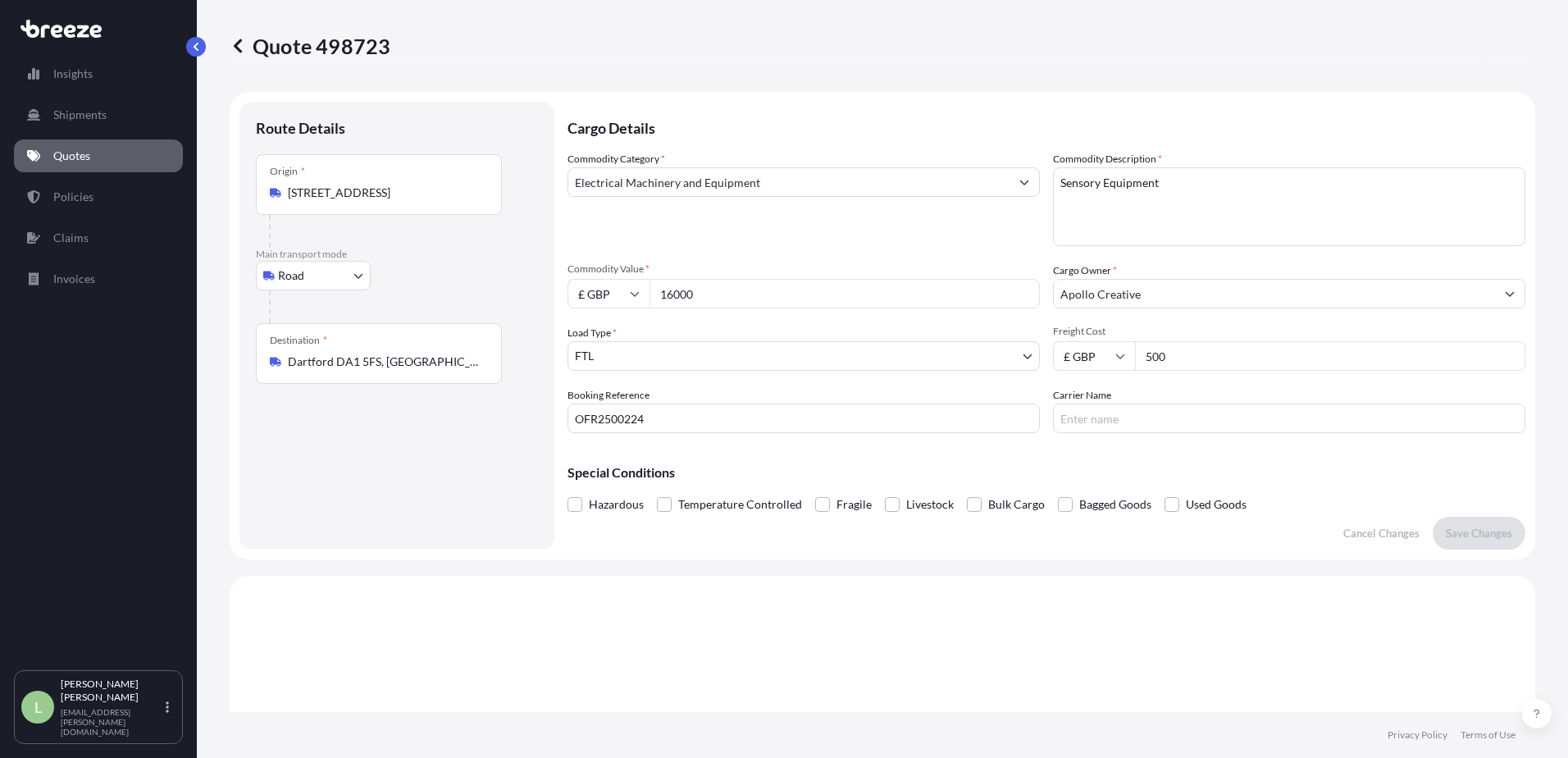
drag, startPoint x: 1276, startPoint y: 343, endPoint x: 969, endPoint y: 348, distance: 307.0
click at [1014, 348] on div "Commodity Category * Electrical Machinery and Equipment Commodity Description *…" at bounding box center [1046, 292] width 957 height 282
drag, startPoint x: 1207, startPoint y: 357, endPoint x: 1071, endPoint y: 353, distance: 136.1
click at [1079, 357] on div "£ GBP 470" at bounding box center [1289, 355] width 472 height 29
click at [1200, 362] on input "470" at bounding box center [1329, 355] width 390 height 29
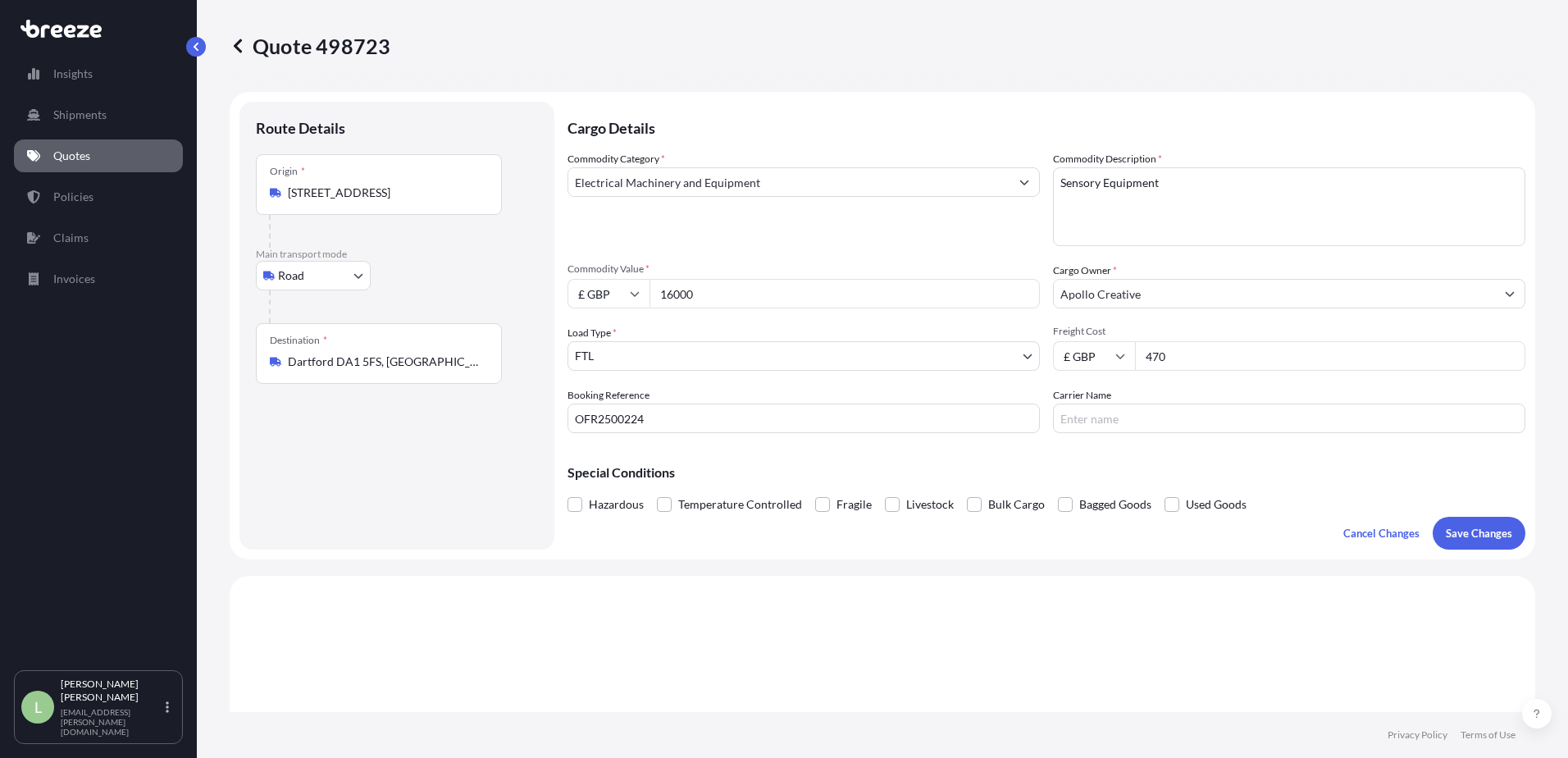
drag, startPoint x: 1207, startPoint y: 355, endPoint x: 1080, endPoint y: 352, distance: 127.0
click at [1080, 352] on div "£ GBP 470" at bounding box center [1289, 355] width 472 height 29
type input "420"
click at [822, 502] on span at bounding box center [822, 504] width 15 height 15
click at [815, 492] on input "Fragile" at bounding box center [815, 492] width 0 height 0
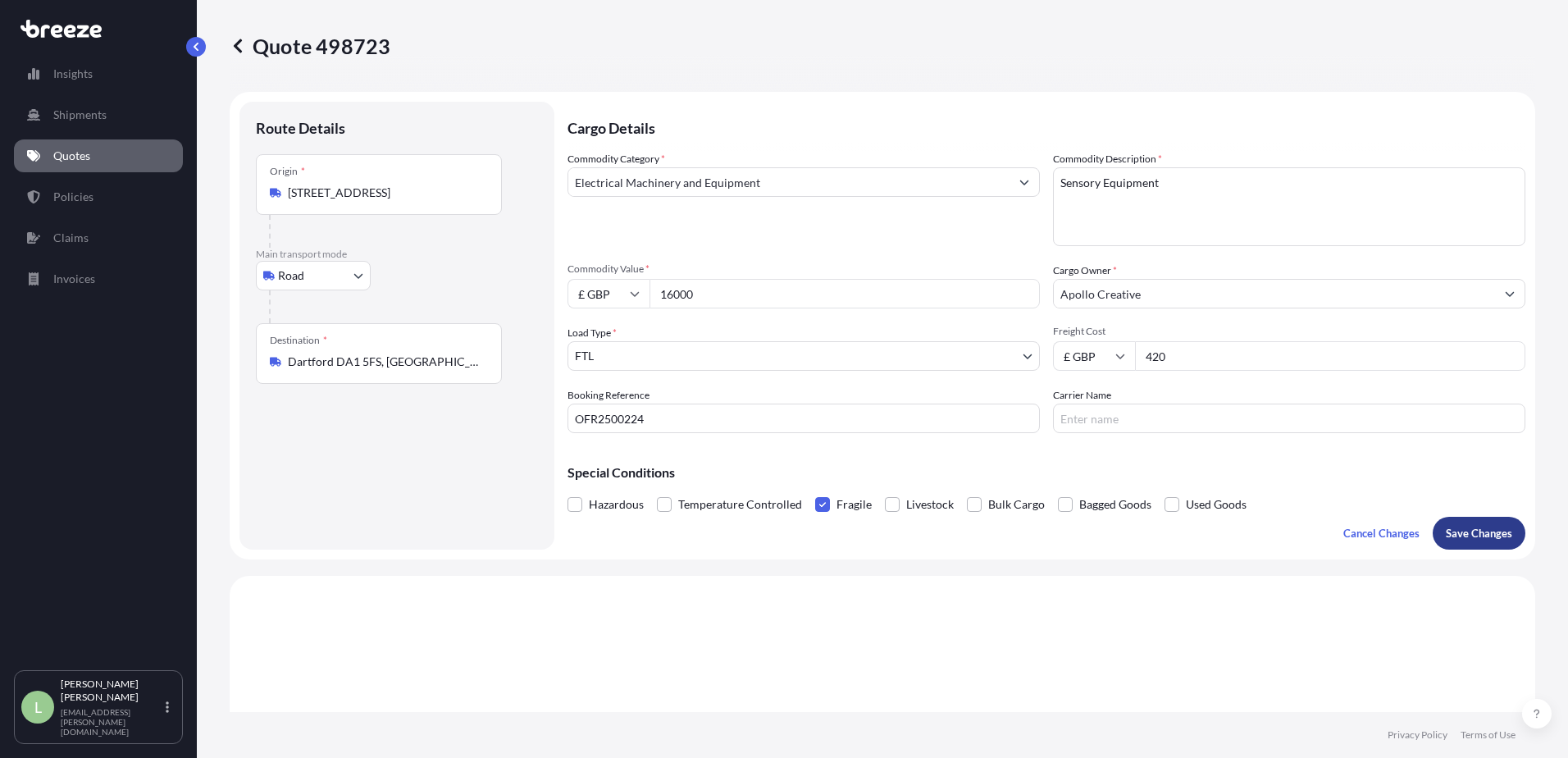
click at [1450, 539] on p "Save Changes" at bounding box center [1478, 532] width 66 height 16
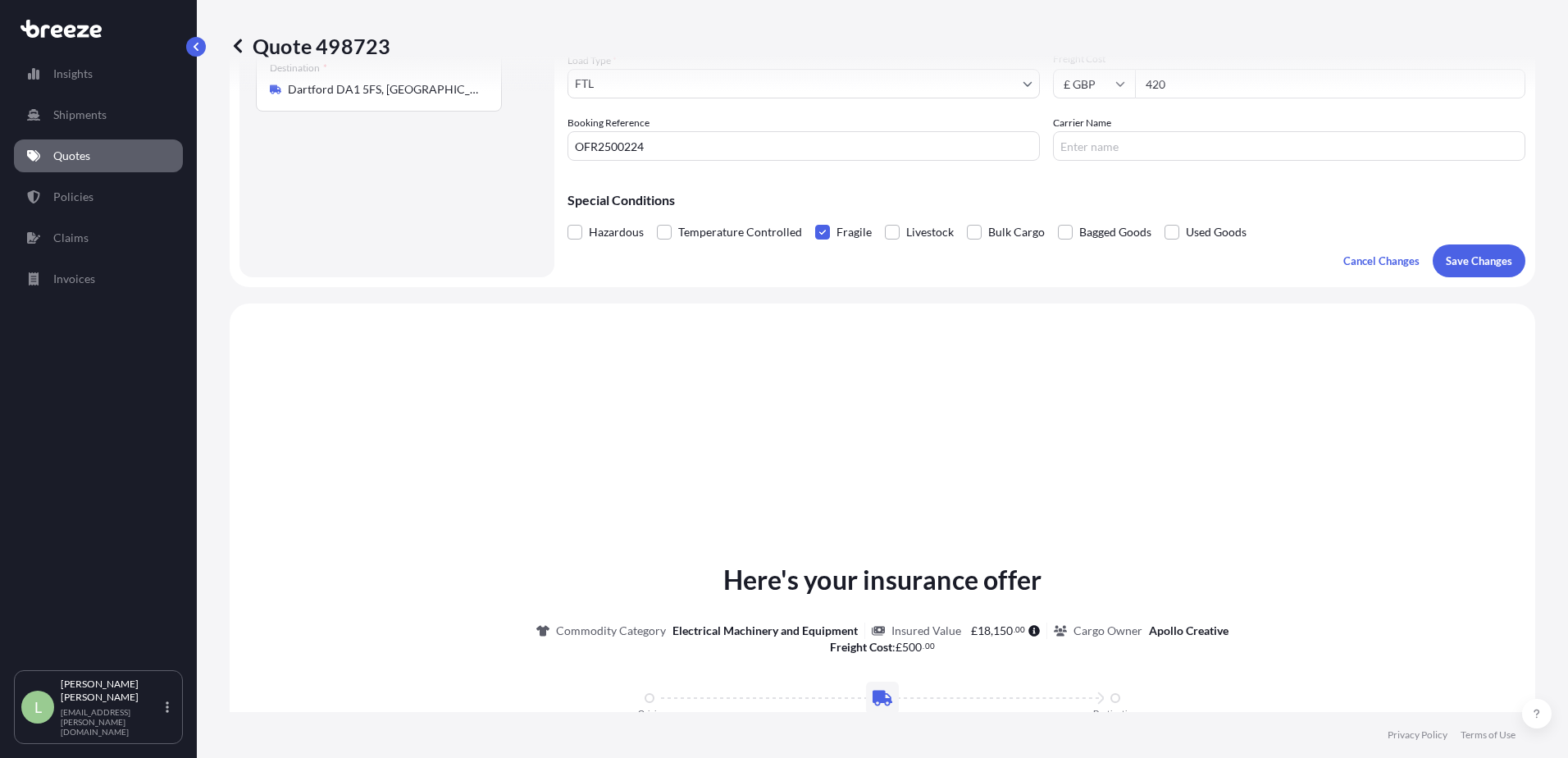
scroll to position [494, 0]
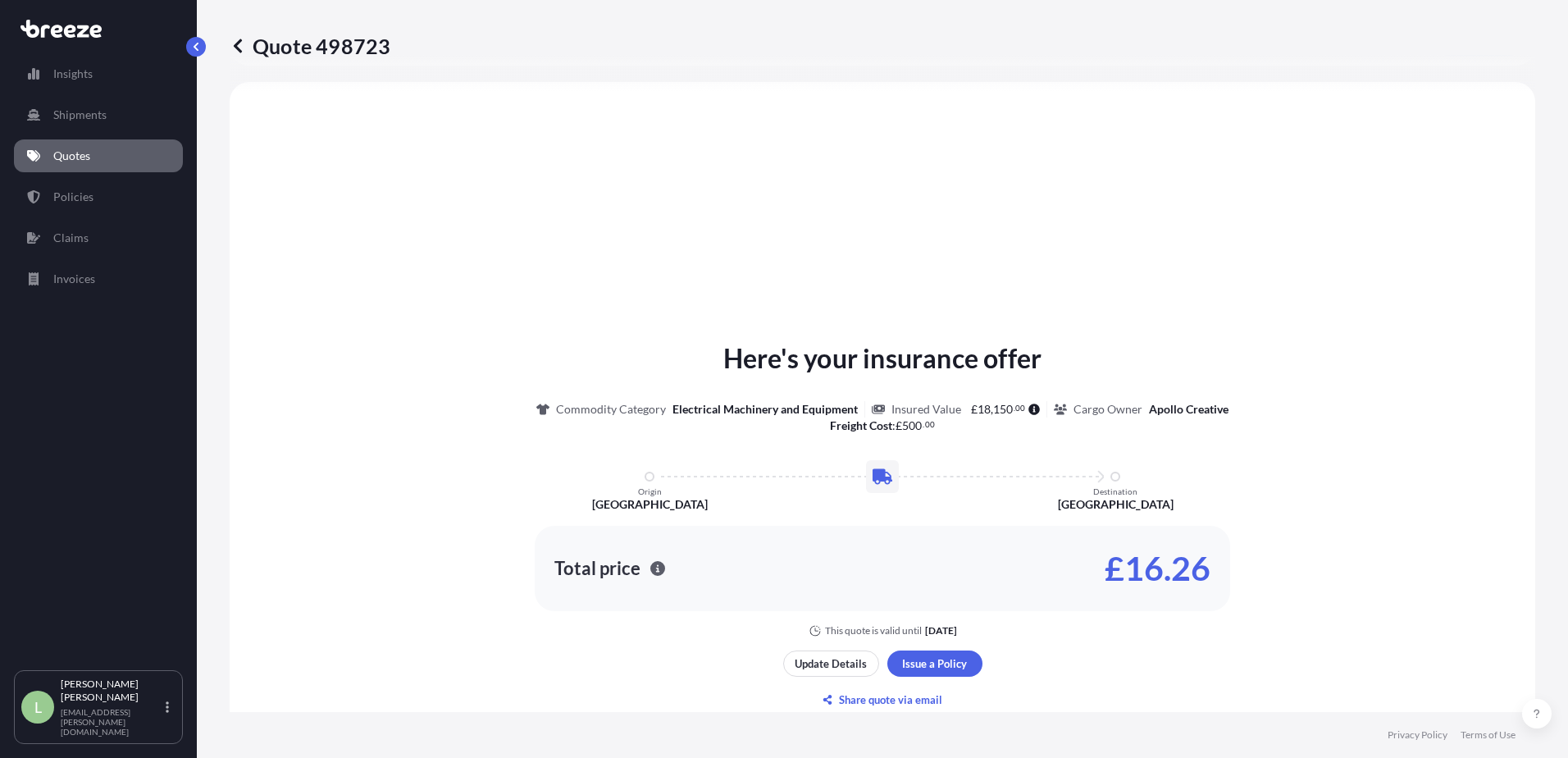
select select "Road"
select select "2"
